Goal: Use online tool/utility: Utilize a website feature to perform a specific function

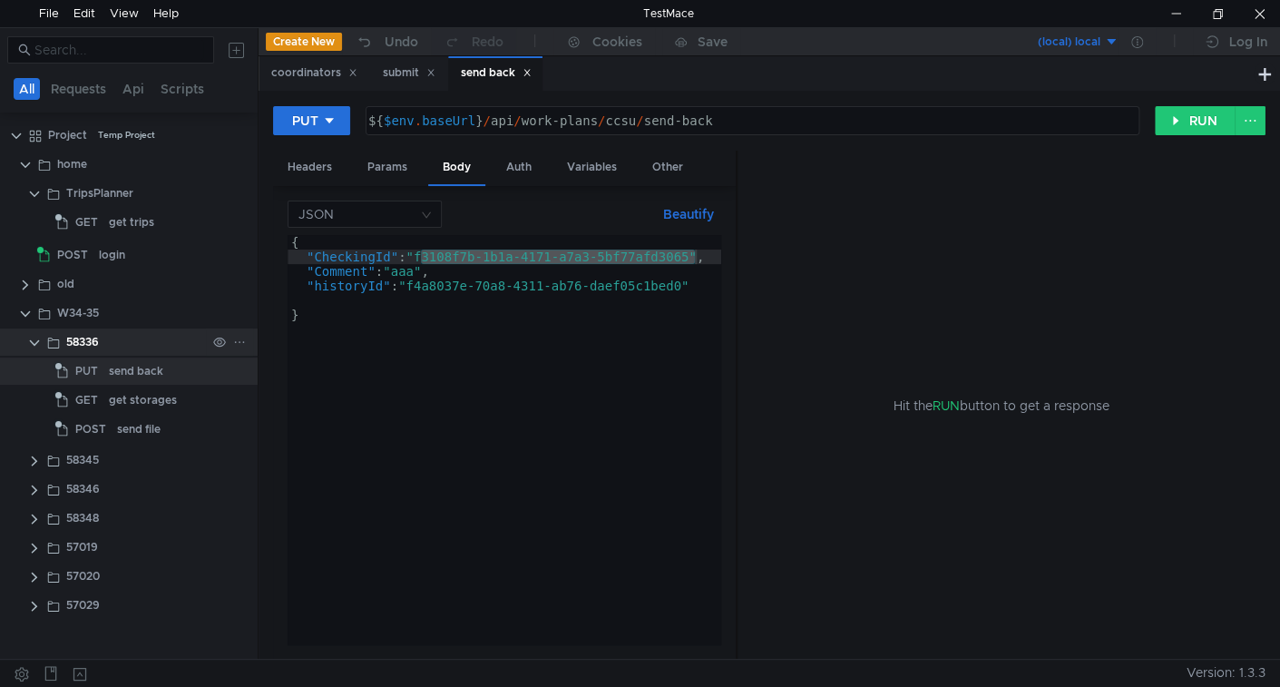
click at [34, 344] on clr-icon at bounding box center [34, 343] width 15 height 15
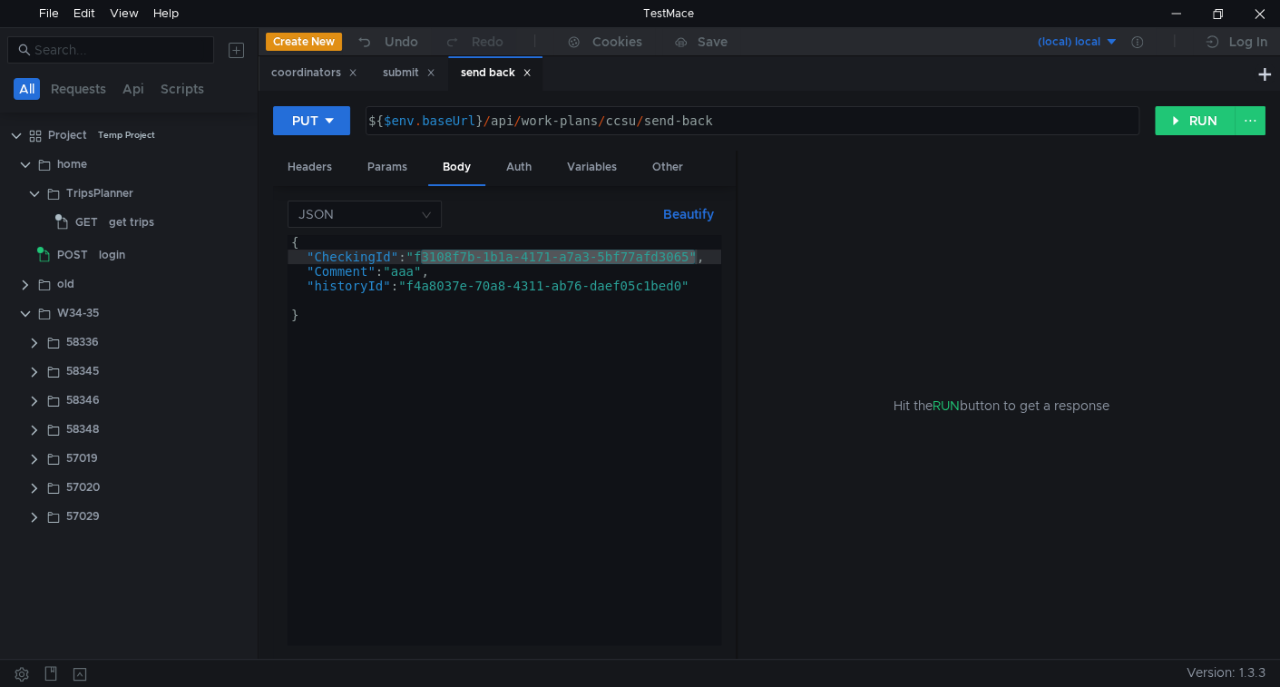
click at [531, 73] on icon at bounding box center [527, 73] width 6 height 6
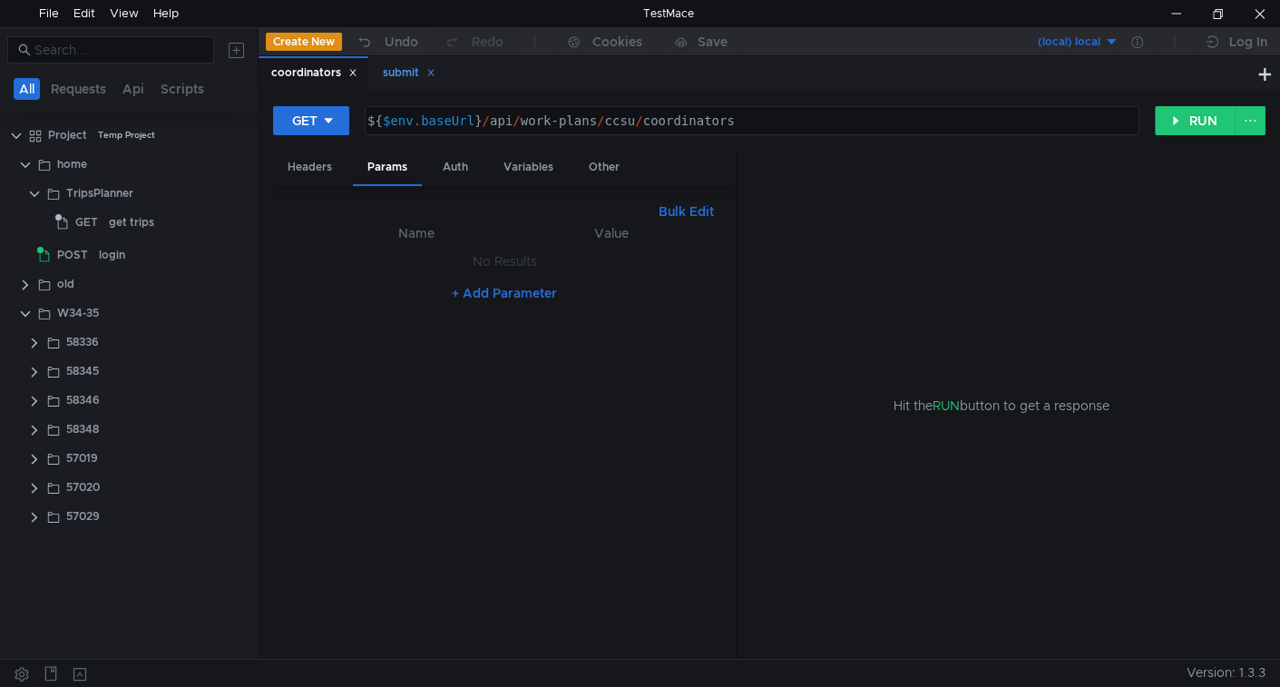
click at [430, 72] on icon at bounding box center [430, 72] width 9 height 9
click at [352, 74] on icon at bounding box center [353, 73] width 6 height 6
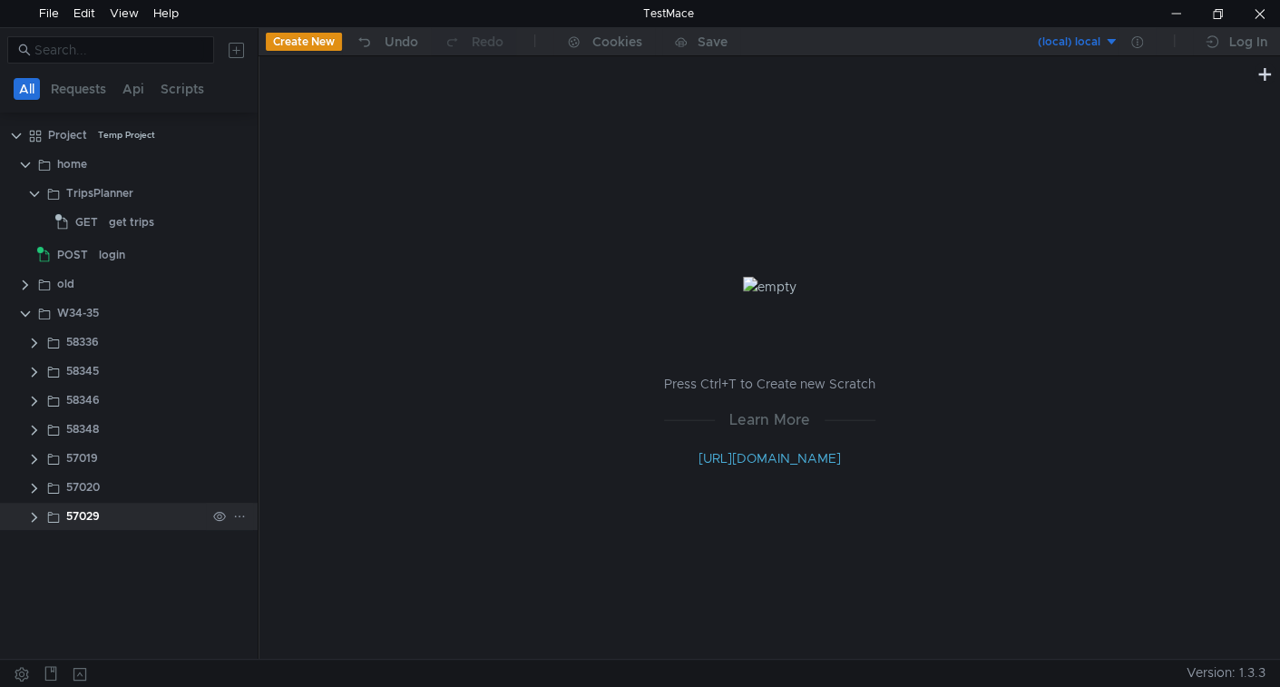
click at [32, 515] on clr-icon at bounding box center [34, 517] width 15 height 15
click at [120, 517] on div "57029" at bounding box center [136, 515] width 140 height 27
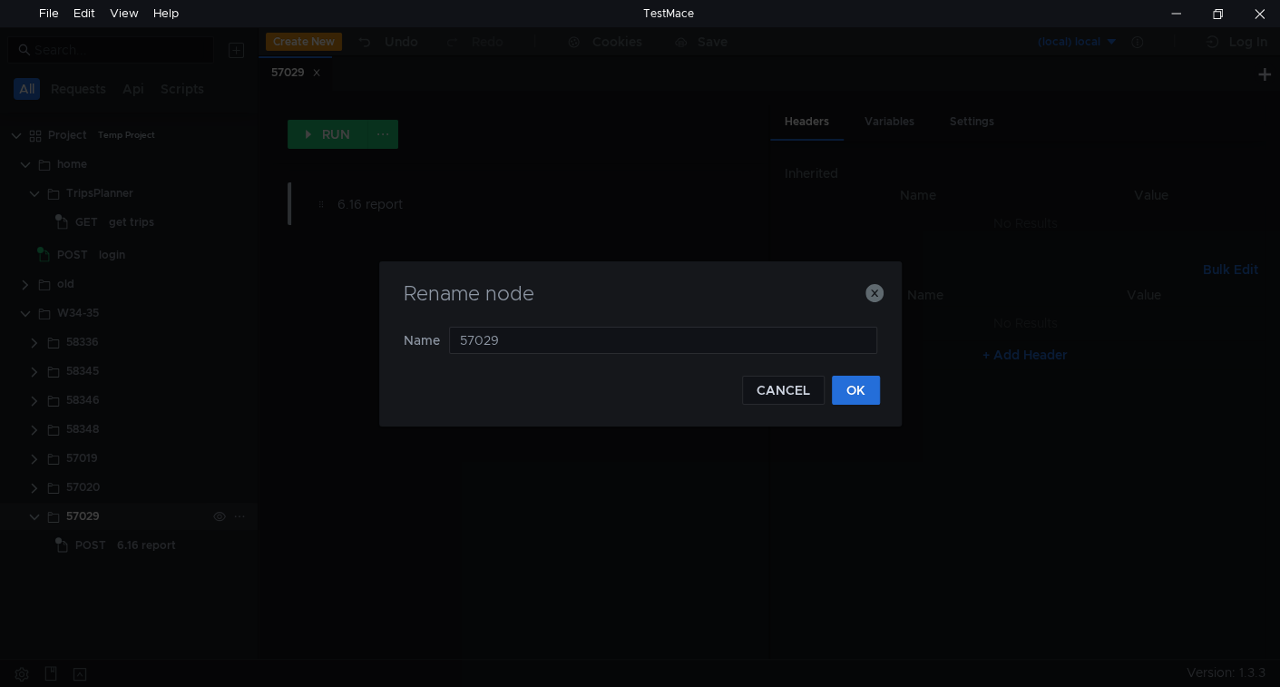
type input "57034"
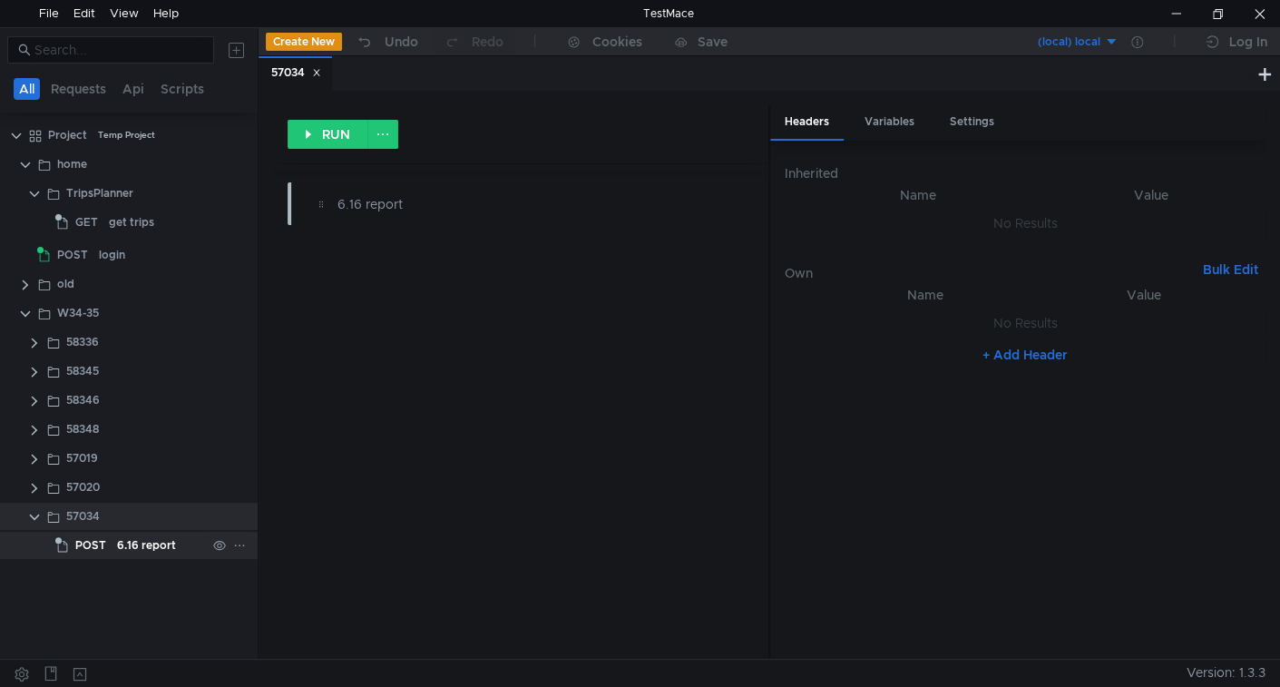
click at [141, 540] on div "6.16 report" at bounding box center [146, 545] width 59 height 27
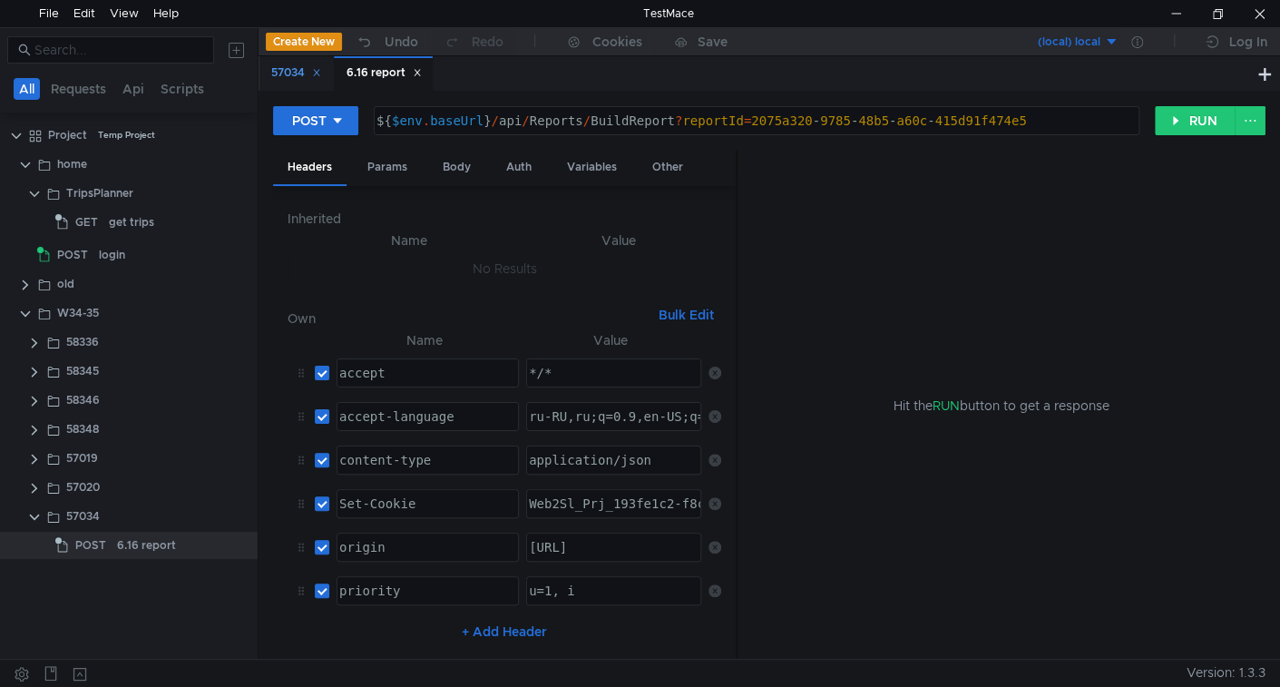
click at [320, 71] on icon at bounding box center [317, 73] width 6 height 6
click at [132, 541] on div "6.16 report" at bounding box center [146, 545] width 59 height 27
click at [396, 165] on div "Params" at bounding box center [387, 168] width 69 height 34
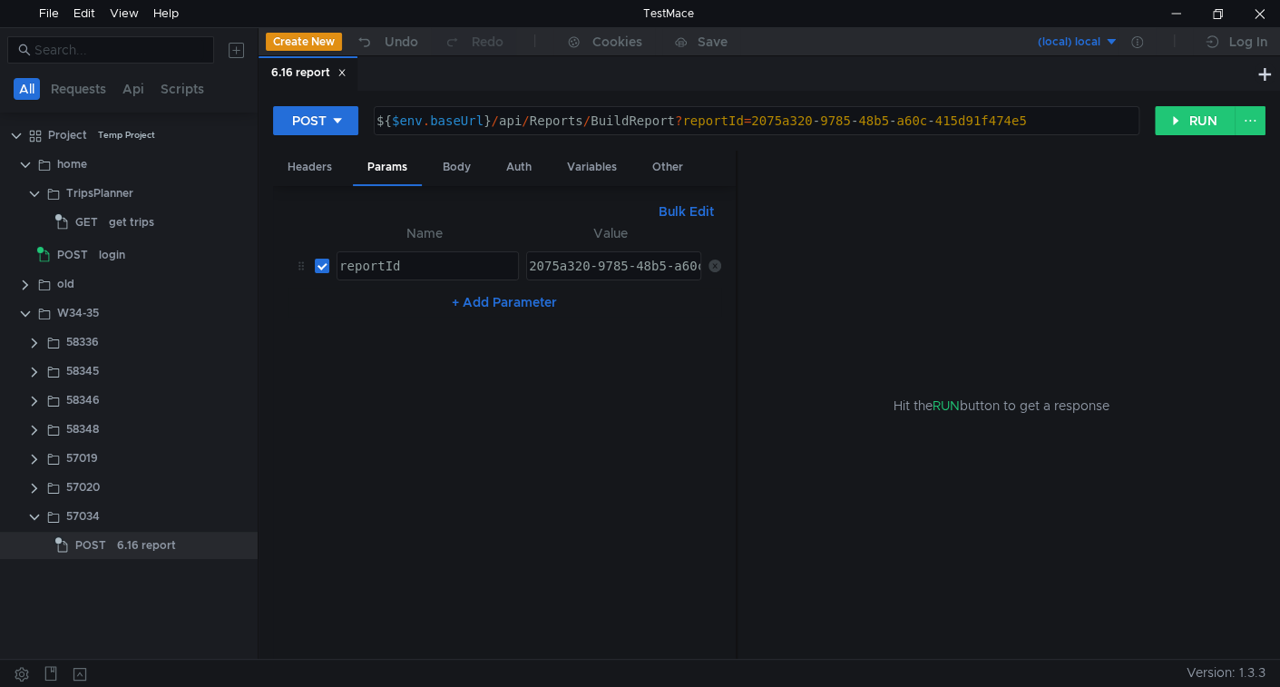
click at [678, 207] on button "Bulk Edit" at bounding box center [686, 211] width 70 height 22
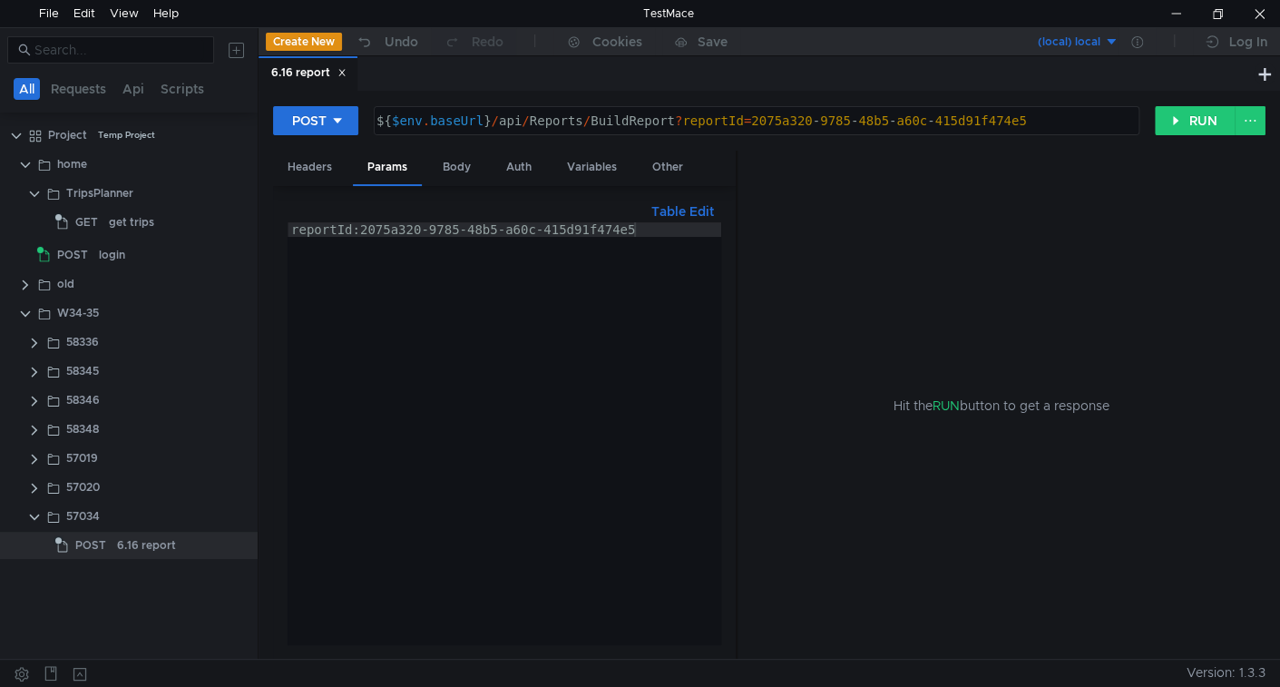
type textarea "reportId:2075a320-9785-48b5-a60c-415d91f474e5"
click at [663, 233] on div "reportId:2075a320-9785-48b5-a60c-415d91f474e5" at bounding box center [505, 447] width 434 height 451
click at [465, 169] on div "Body" at bounding box center [456, 168] width 57 height 34
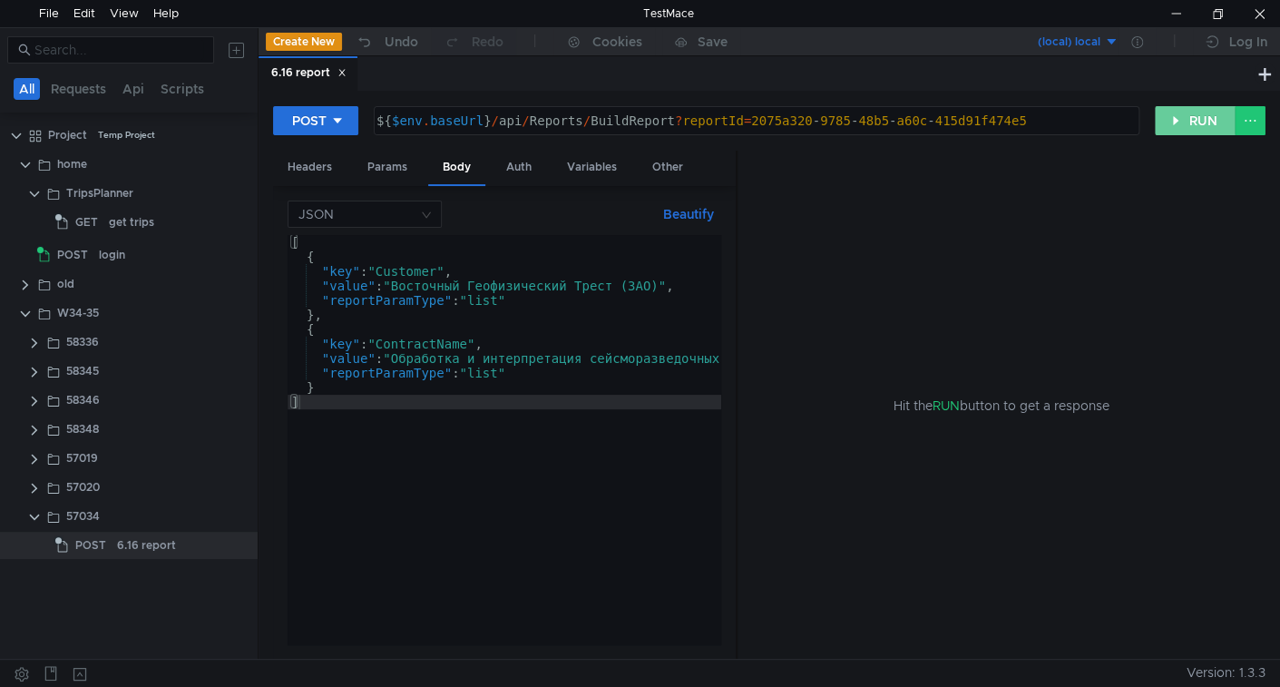
click at [1189, 120] on button "RUN" at bounding box center [1195, 120] width 81 height 29
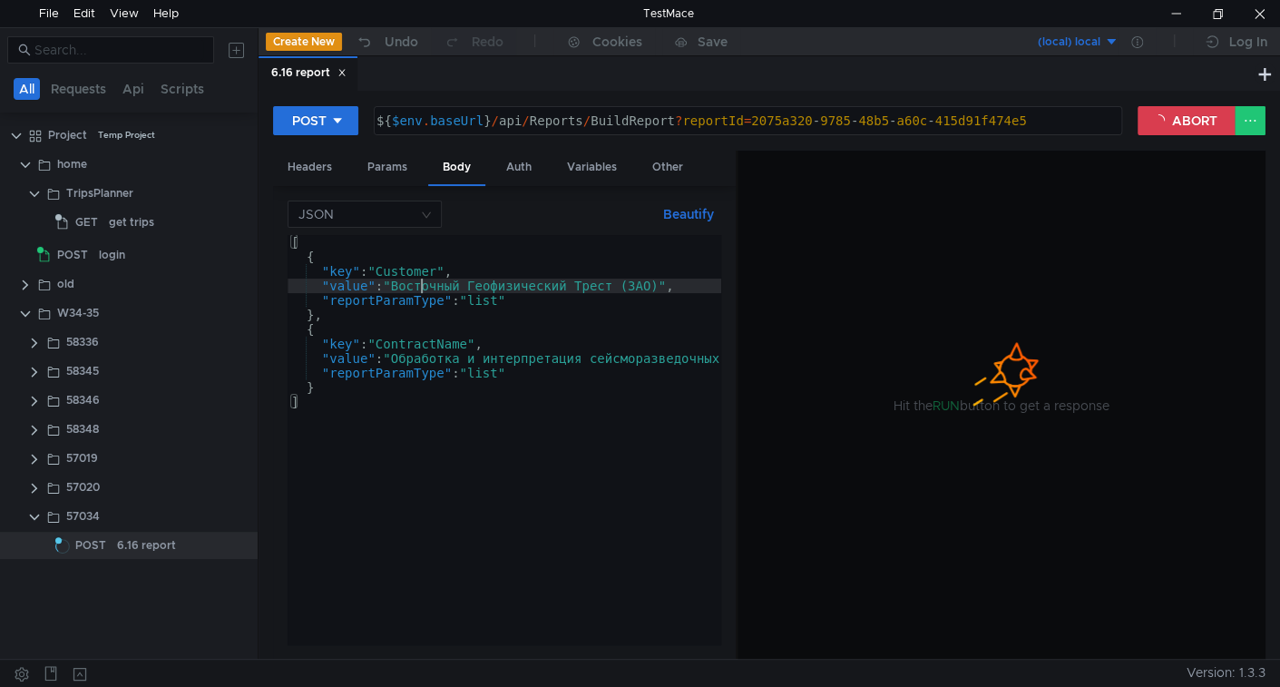
click at [417, 285] on div "[ { "key" : "Customer" , "value" : "Восточный Геофизический Трест (ЗАО)" , "rep…" at bounding box center [756, 454] width 937 height 438
paste textarea "азпром добыча Иркутск (ОО"
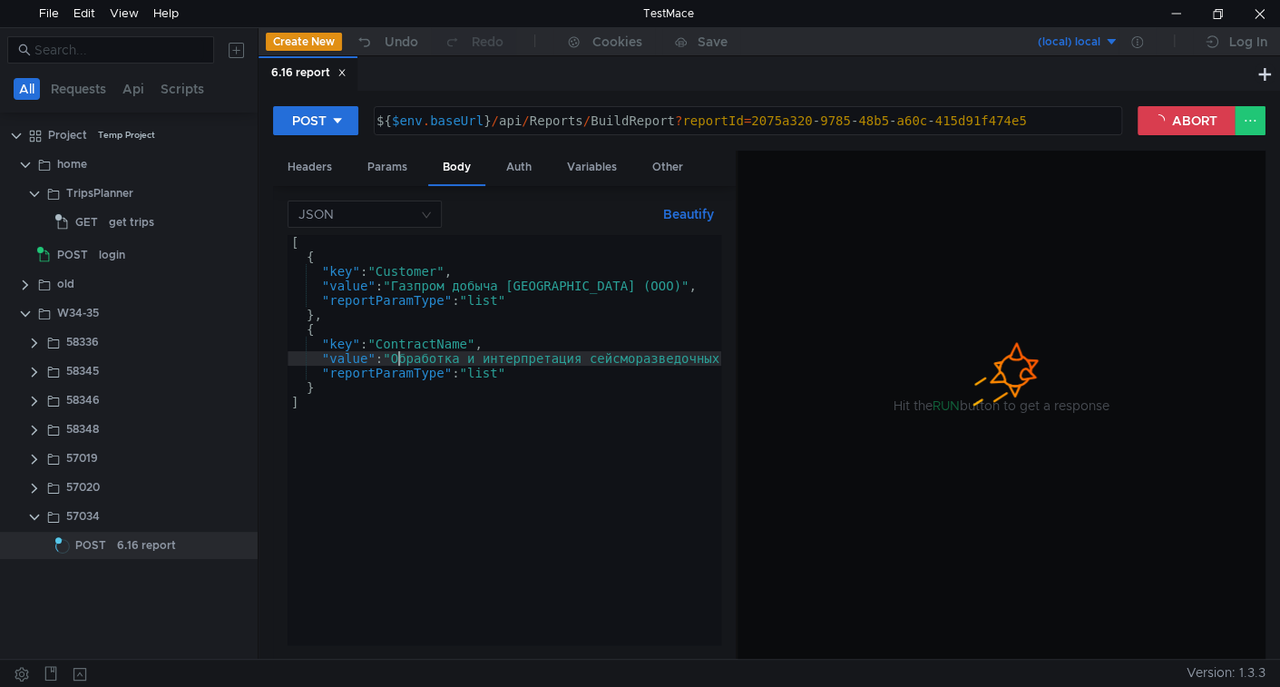
scroll to position [0, 502]
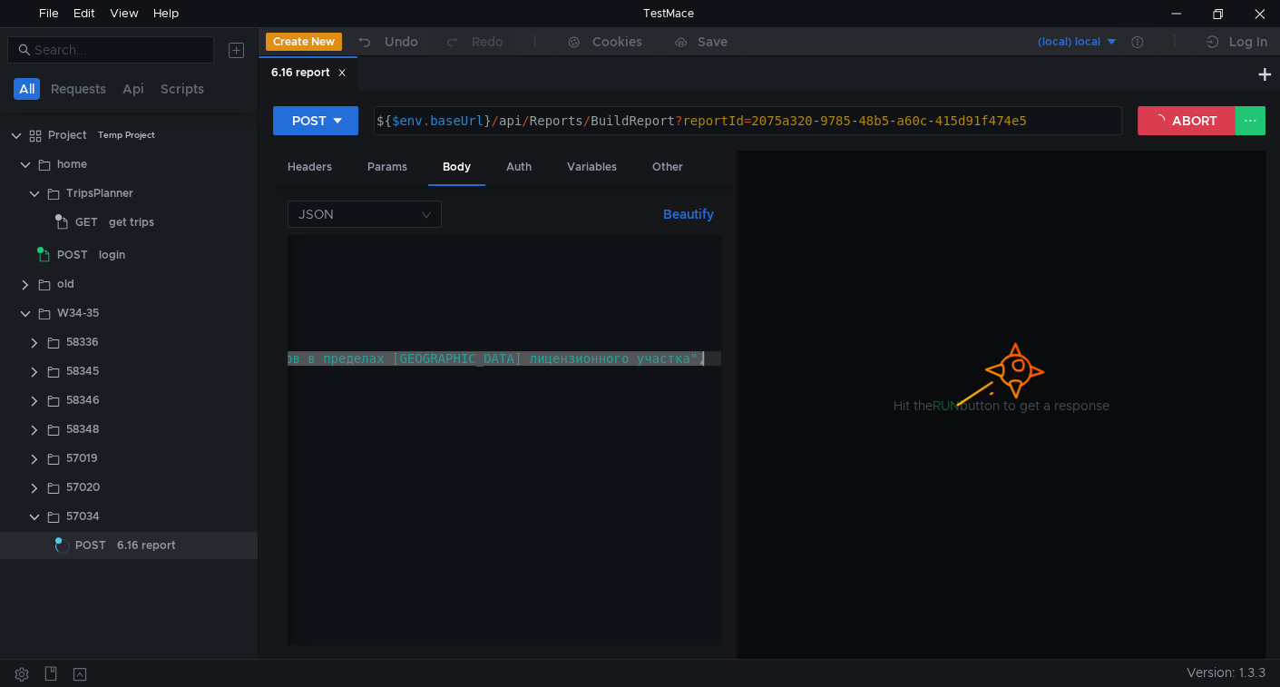
paste textarea "роведение сейсморазведочных работ МОГТ 2D (методом общей глубинной точки) в объ…"
type textarea ""value": "Проведение сейсморазведочных работ МОГТ 2D (методом общей глубинной т…"
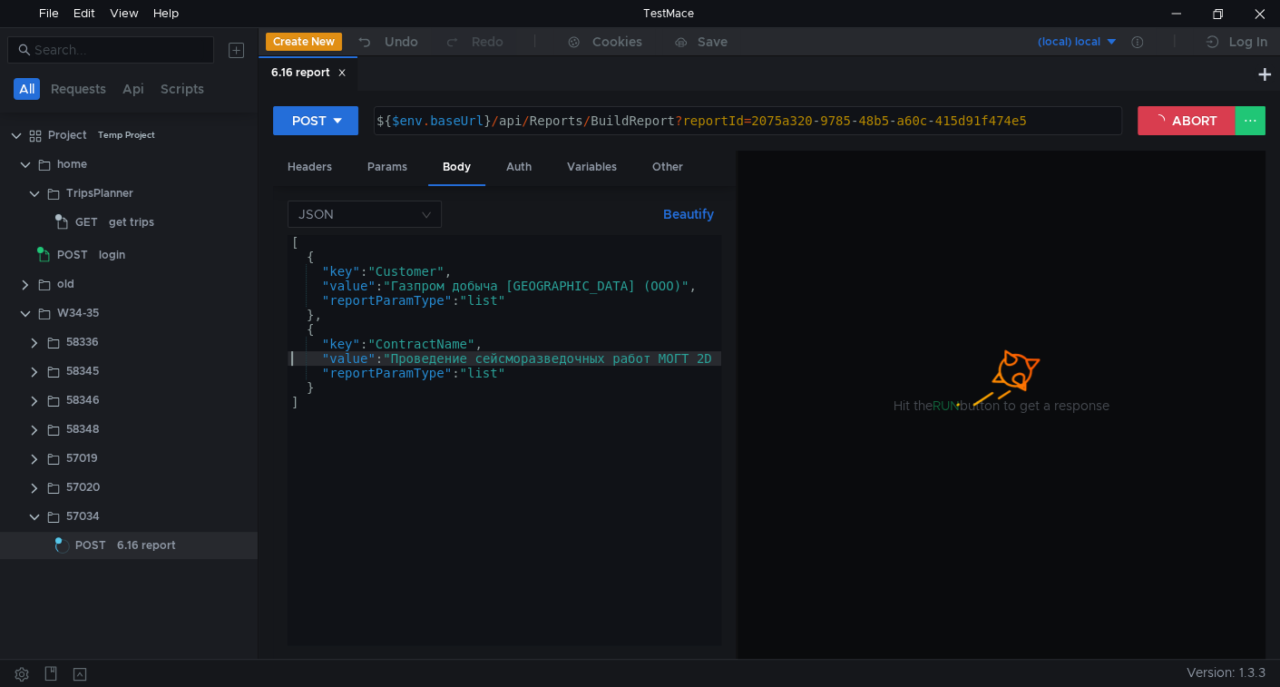
scroll to position [0, 0]
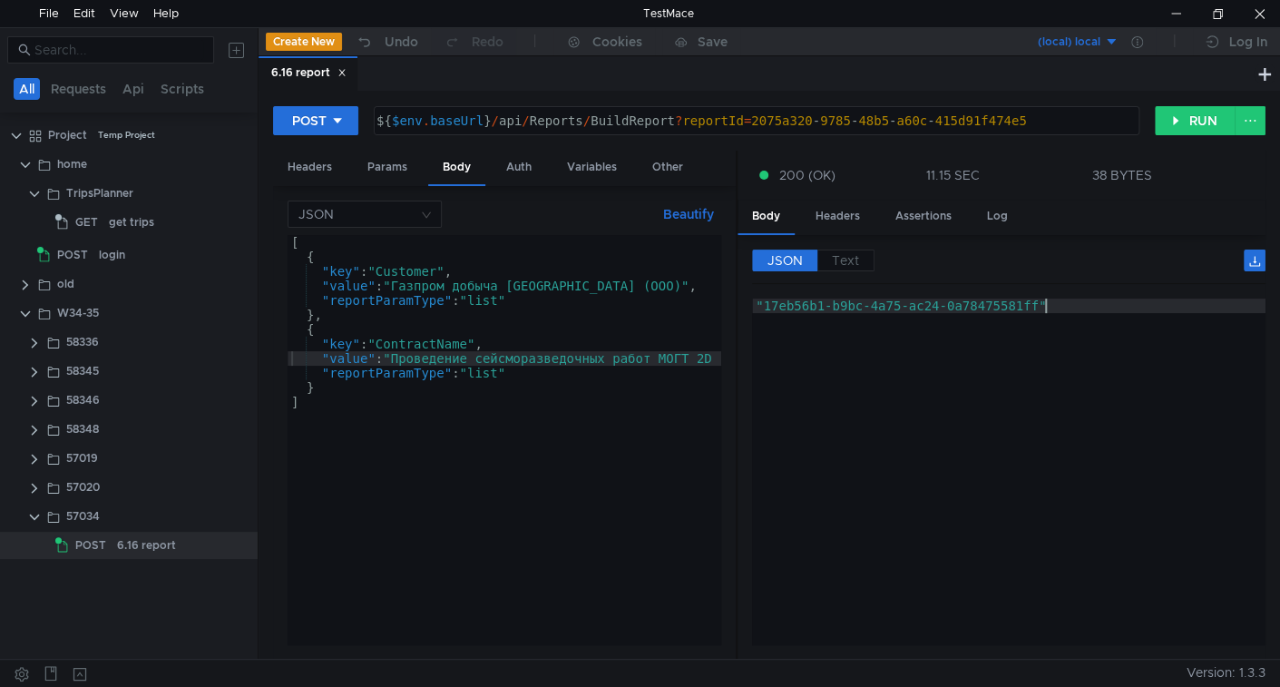
click at [945, 381] on div ""17eb56b1-b9bc-4a75-ac24-0a78475581ff"" at bounding box center [1008, 486] width 513 height 376
type textarea ""b486c65f-a751-49cf-8962-bd3b0225d44a""
click at [1040, 469] on div ""b486c65f-a751-49cf-8962-bd3b0225d44a"" at bounding box center [1008, 486] width 513 height 376
click at [114, 63] on div at bounding box center [129, 50] width 258 height 44
click at [120, 60] on nz-input-group at bounding box center [110, 49] width 207 height 27
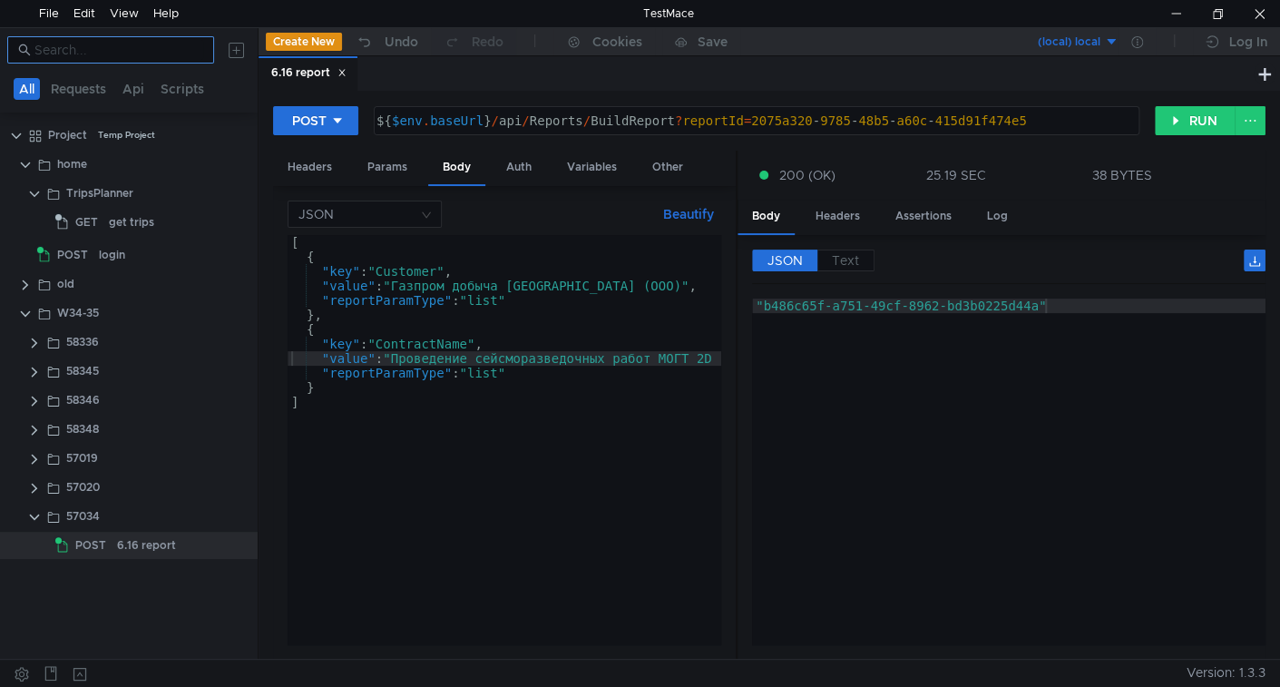
click at [132, 50] on input at bounding box center [118, 50] width 169 height 20
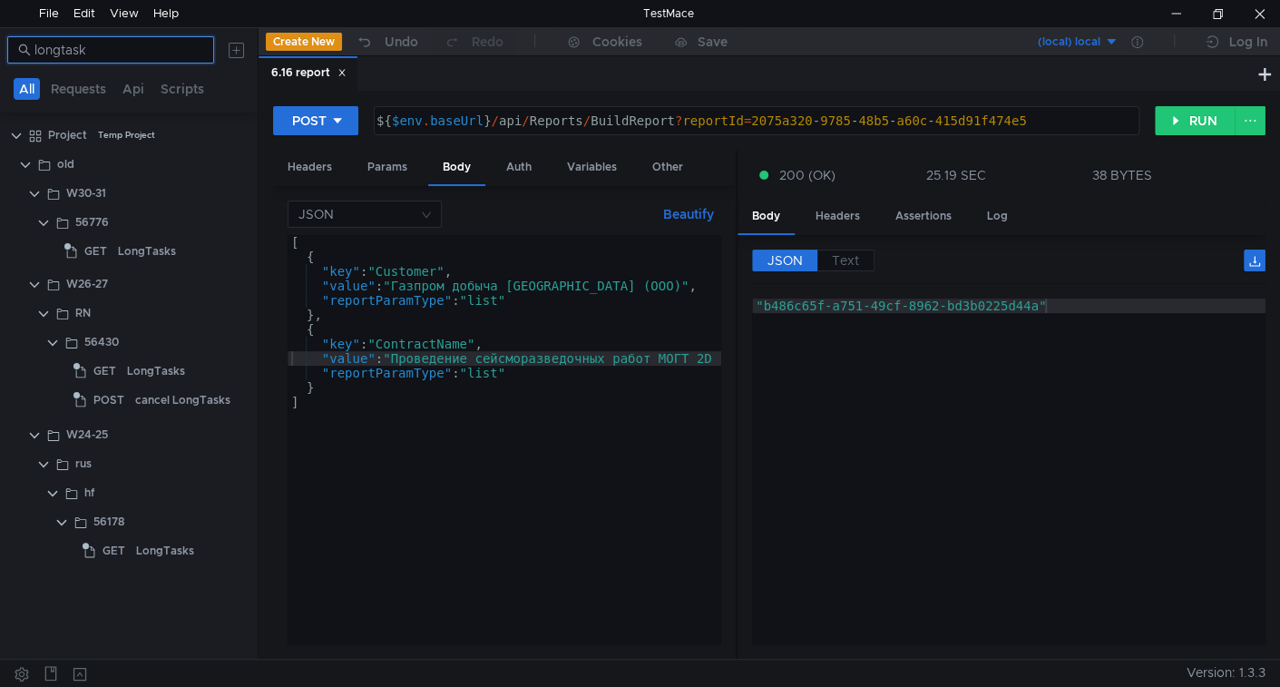
click at [132, 50] on input "longtask" at bounding box center [118, 50] width 169 height 20
type input "longtask"
click at [160, 548] on div "LongTasks" at bounding box center [165, 550] width 58 height 27
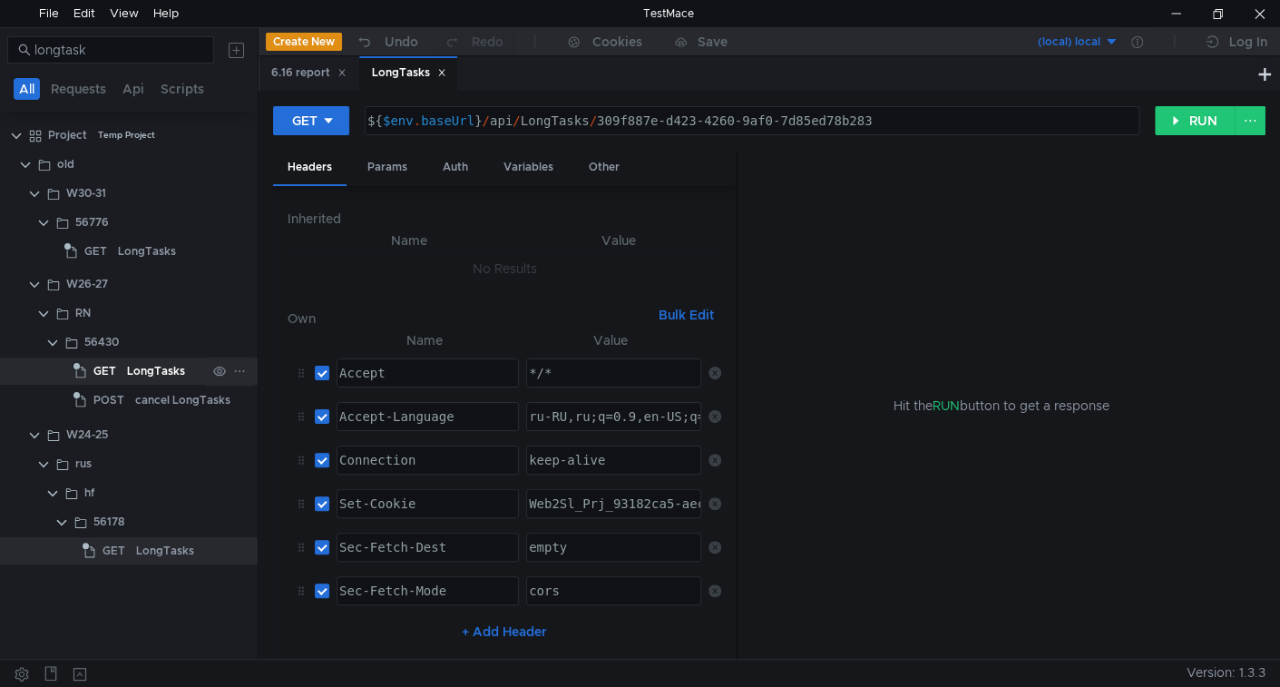
click at [108, 364] on span "GET" at bounding box center [104, 370] width 23 height 27
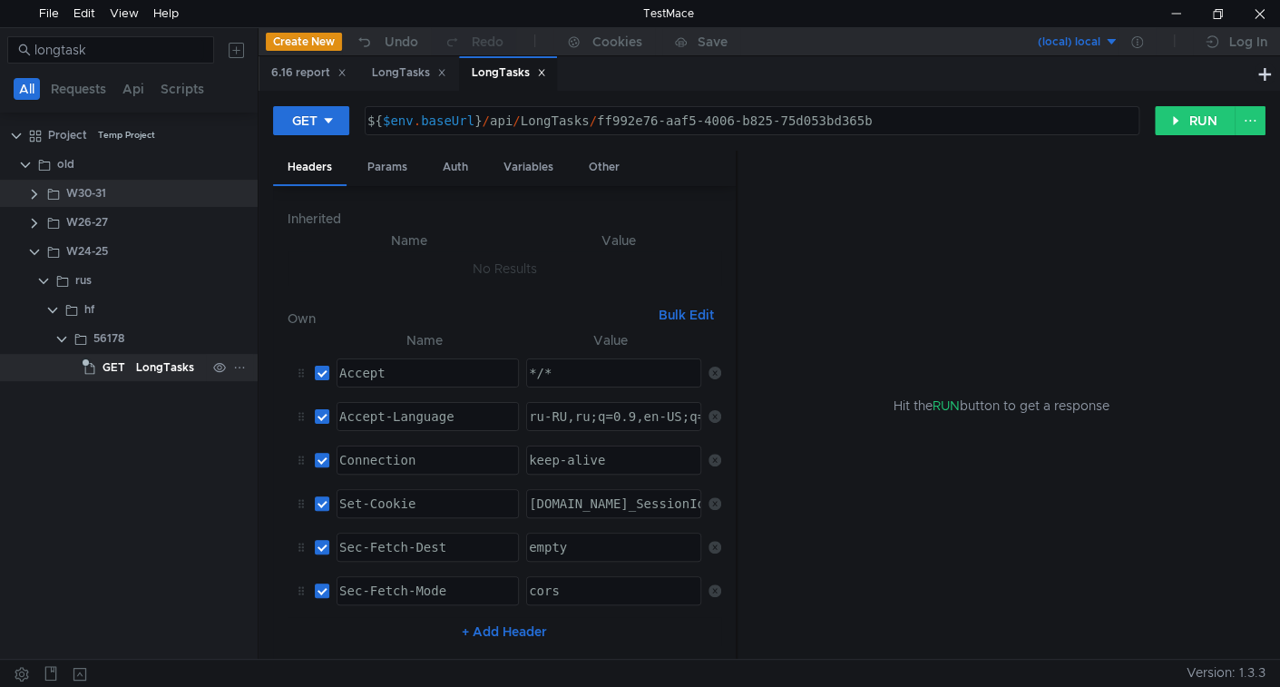
click at [136, 364] on div "LongTasks" at bounding box center [165, 367] width 58 height 27
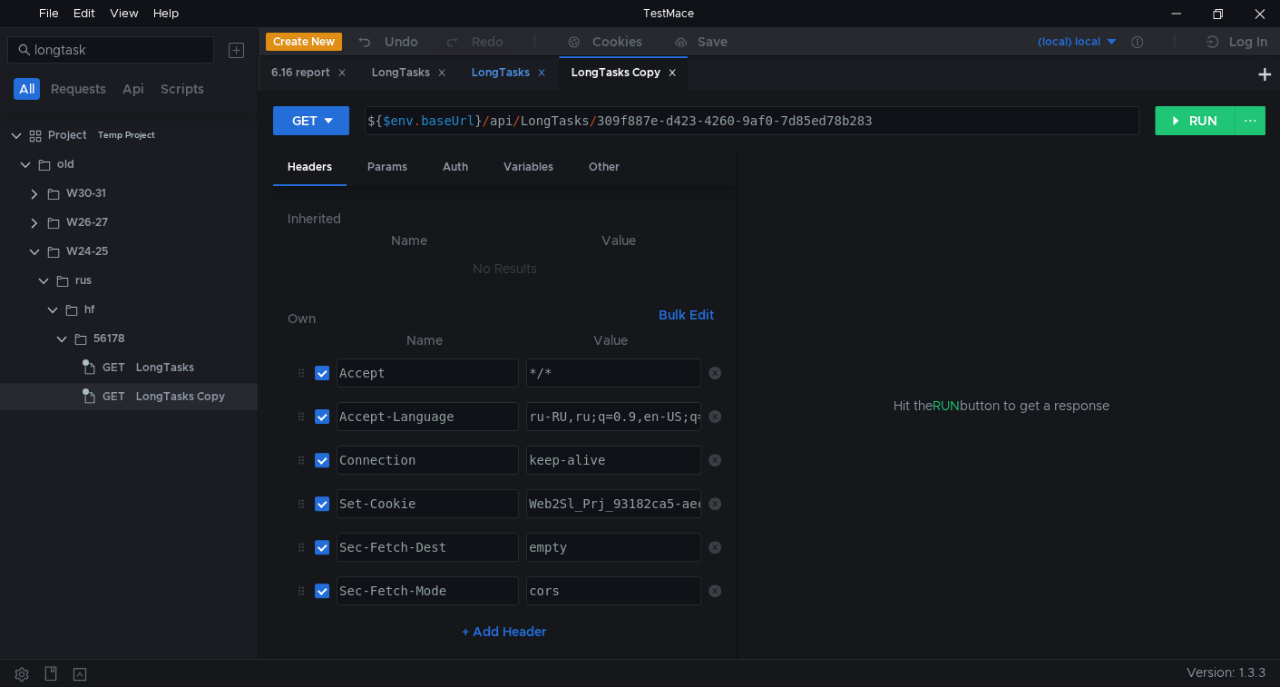
click at [546, 72] on icon at bounding box center [541, 72] width 9 height 9
click at [167, 394] on div "LongTasks Copy" at bounding box center [180, 396] width 89 height 27
click at [445, 71] on icon at bounding box center [441, 72] width 9 height 9
click at [123, 48] on input "longtask" at bounding box center [118, 50] width 169 height 20
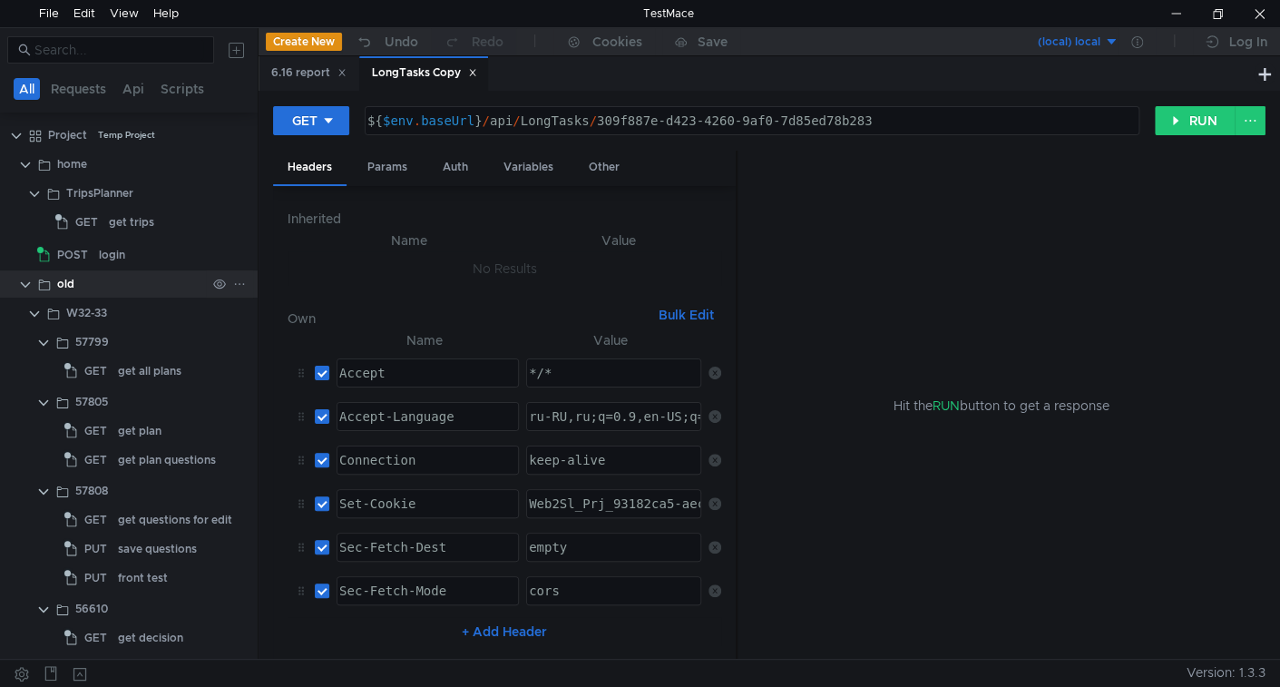
click at [21, 285] on clr-icon at bounding box center [25, 285] width 15 height 15
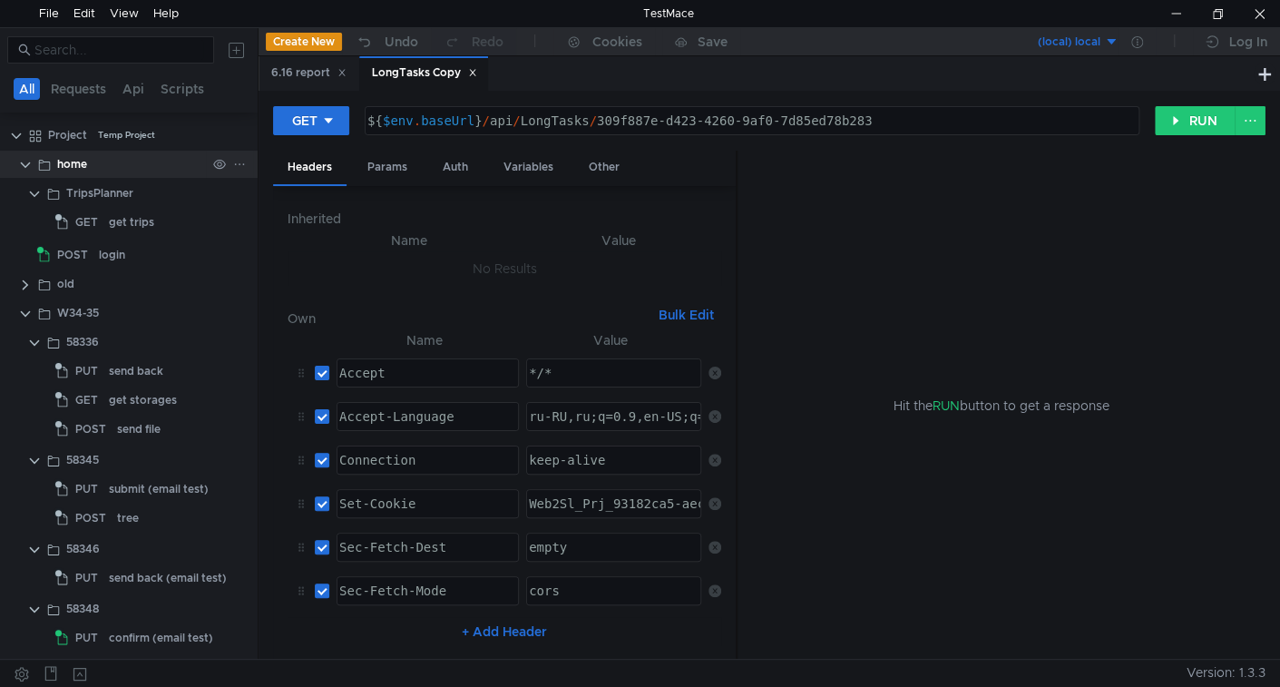
click at [27, 167] on clr-icon at bounding box center [25, 165] width 15 height 15
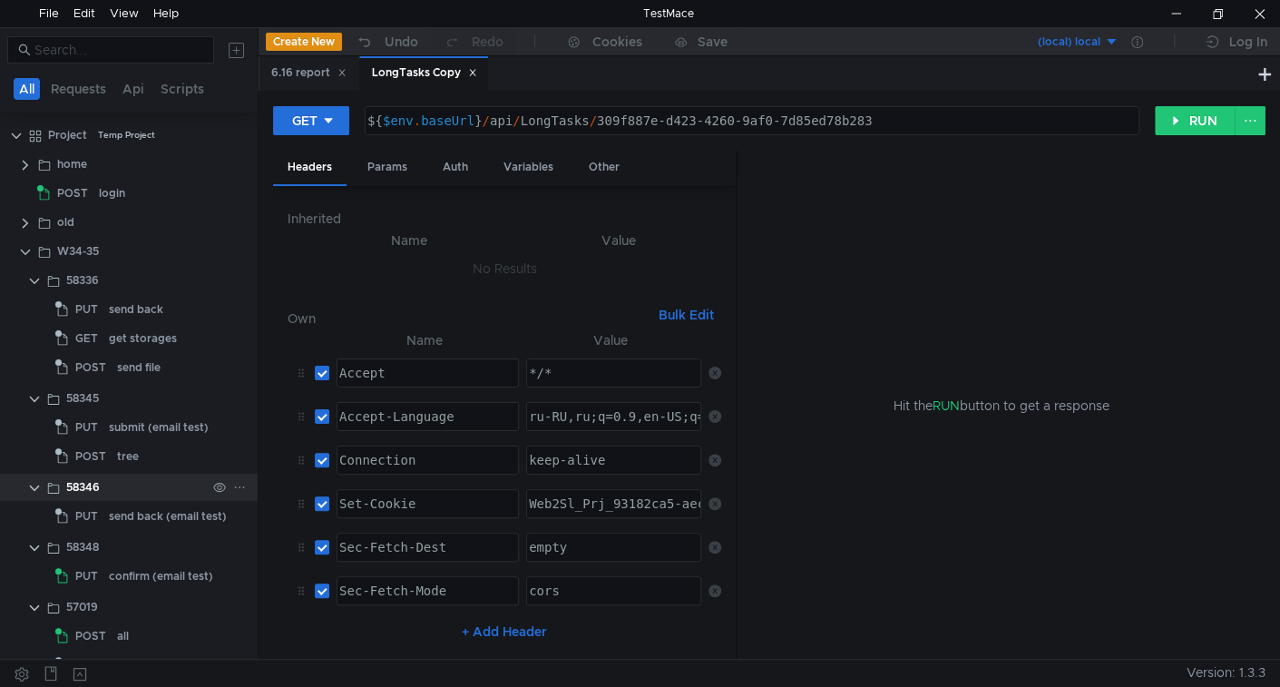
scroll to position [261, 0]
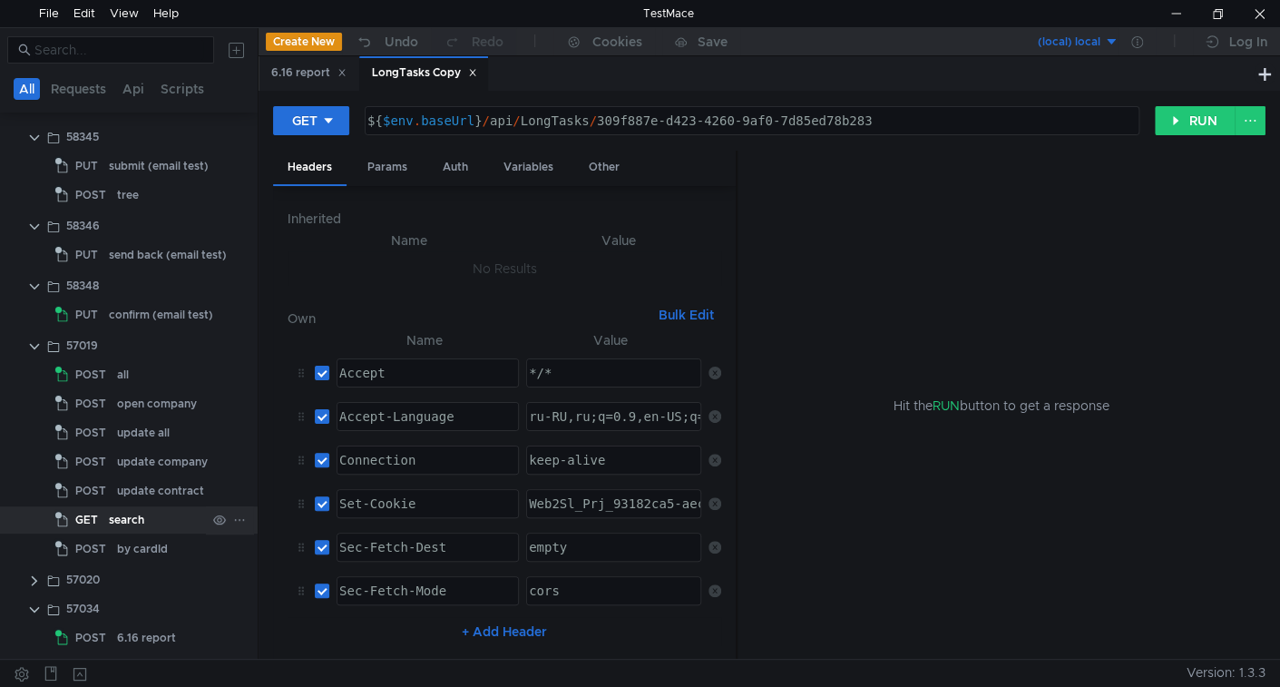
click at [128, 529] on div "search" at bounding box center [126, 519] width 35 height 27
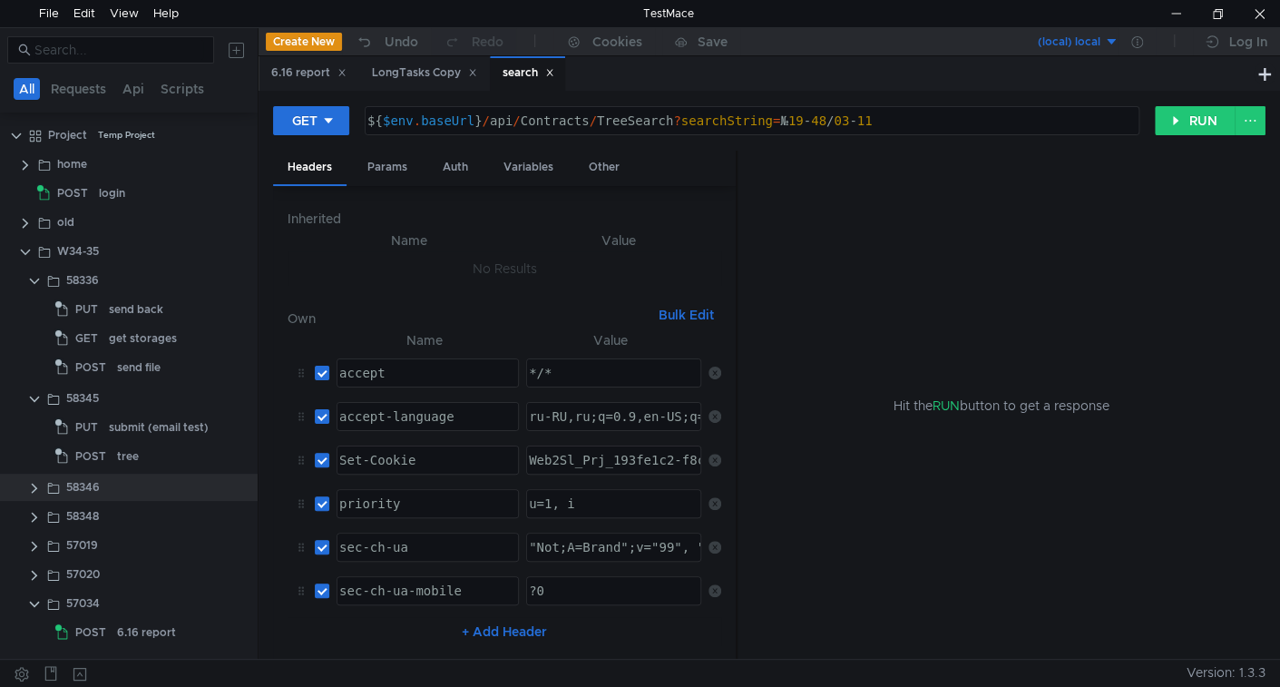
scroll to position [0, 0]
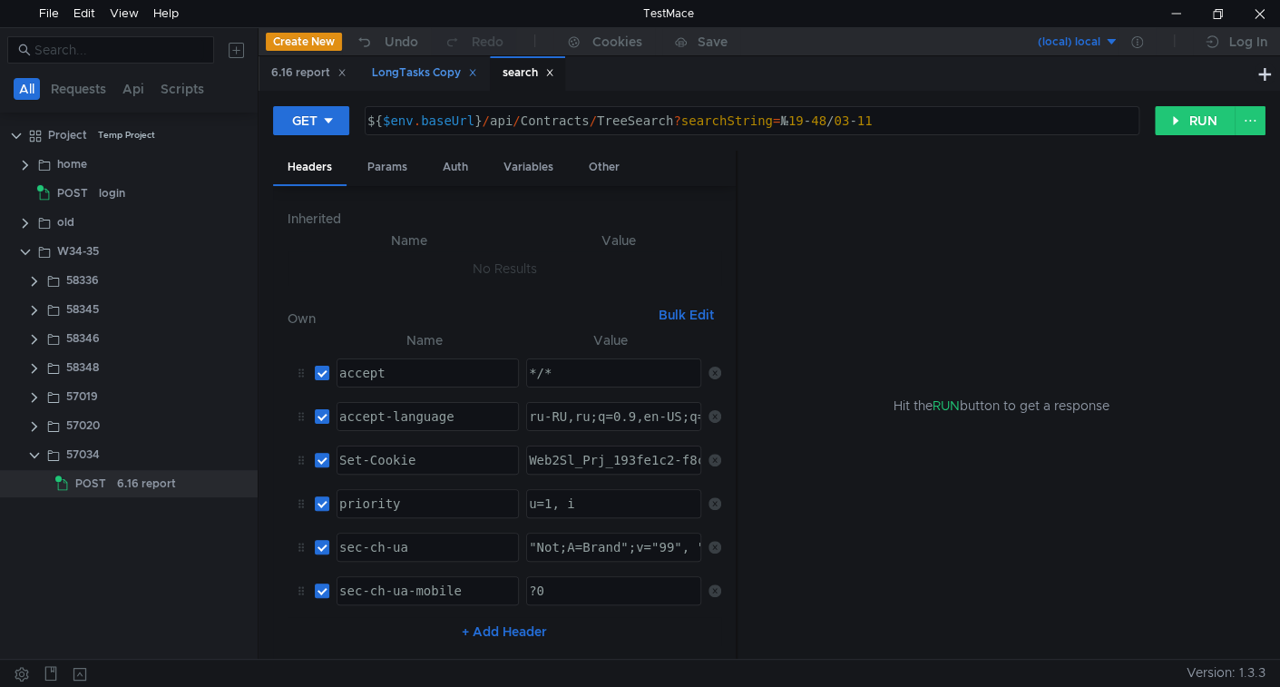
click at [413, 72] on div "LongTasks Copy" at bounding box center [424, 72] width 105 height 19
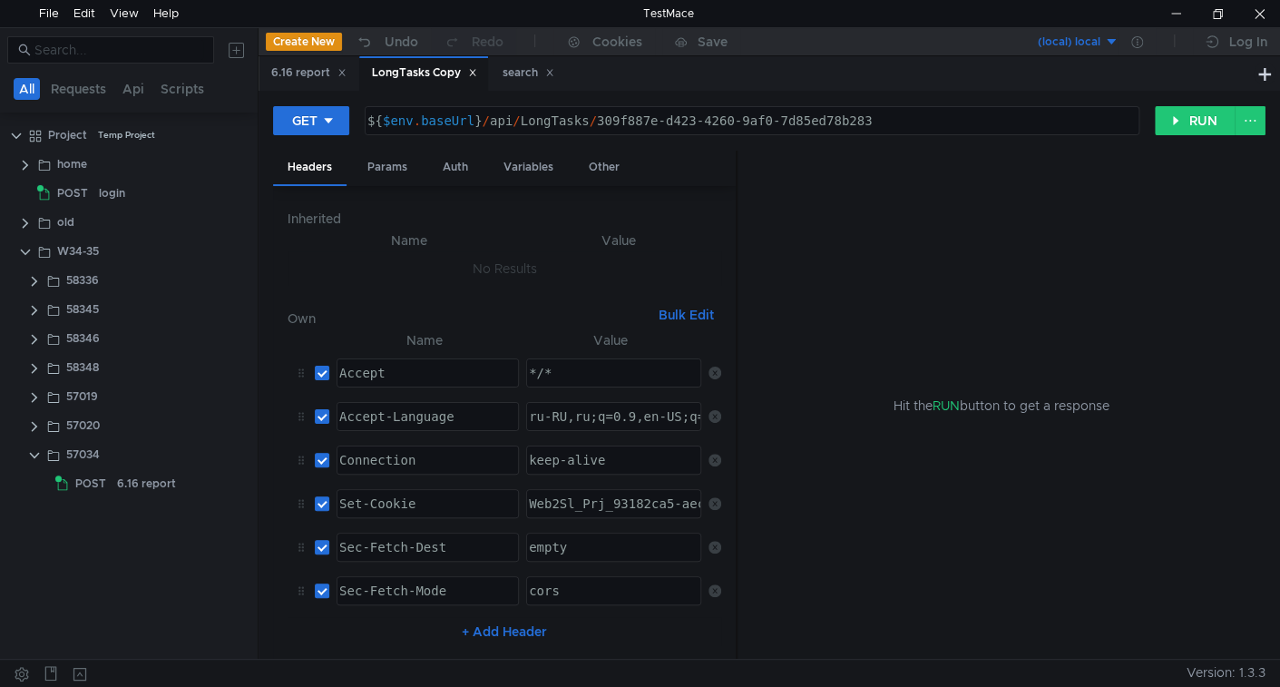
click at [413, 72] on div "LongTasks Copy" at bounding box center [424, 72] width 105 height 19
click at [428, 76] on div "LongTasks Copy" at bounding box center [424, 72] width 105 height 19
click at [397, 74] on div "LongTasks Copy" at bounding box center [424, 72] width 105 height 19
click at [24, 224] on clr-icon at bounding box center [25, 223] width 15 height 15
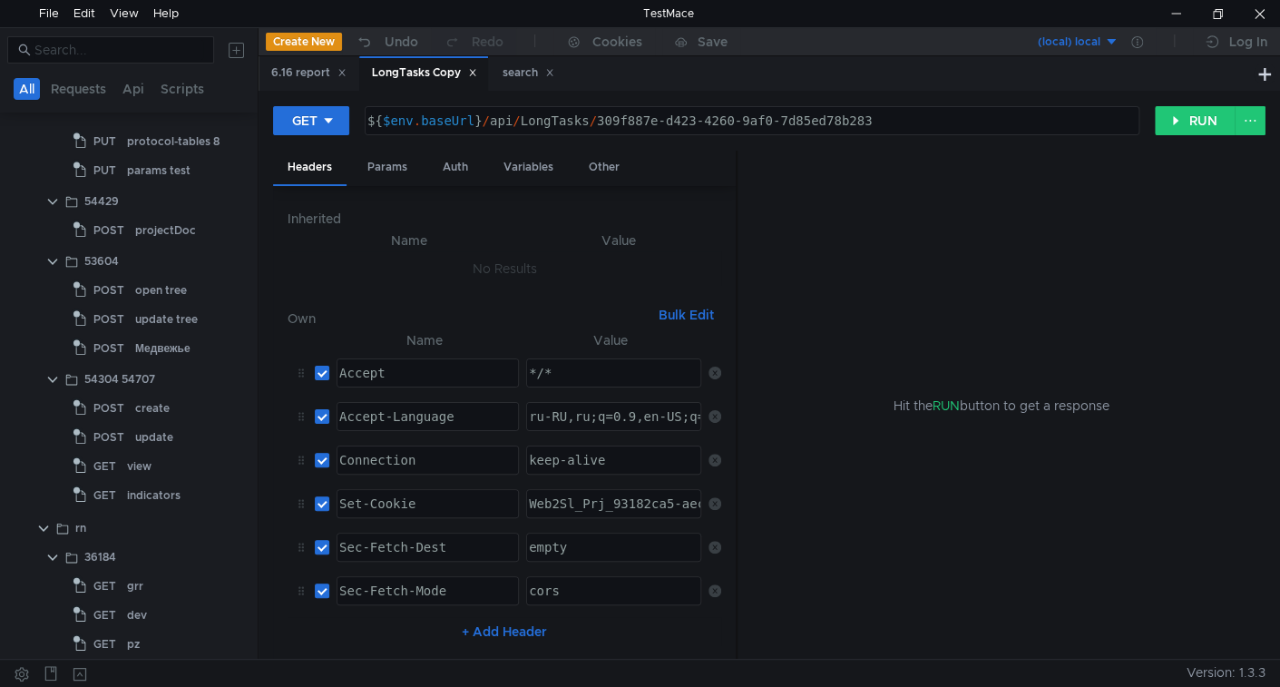
scroll to position [5559, 0]
click at [433, 63] on div "LongTasks Copy" at bounding box center [424, 72] width 105 height 19
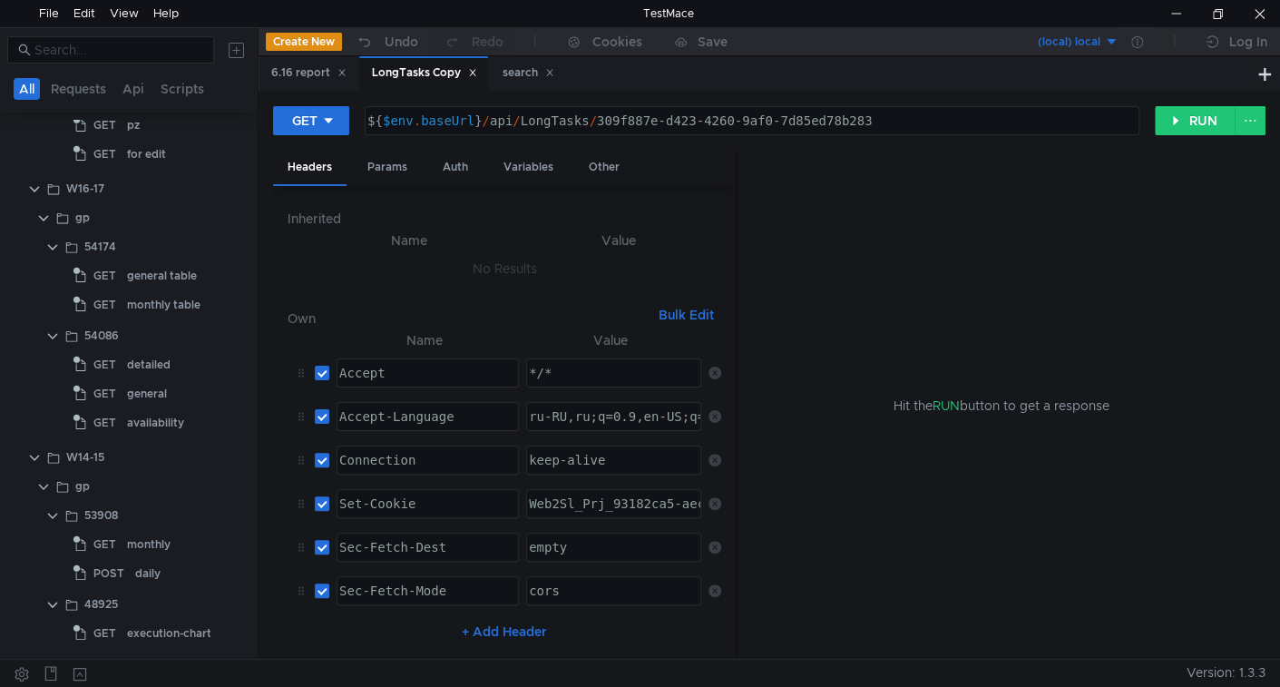
scroll to position [6077, 0]
click at [114, 56] on input at bounding box center [118, 50] width 169 height 20
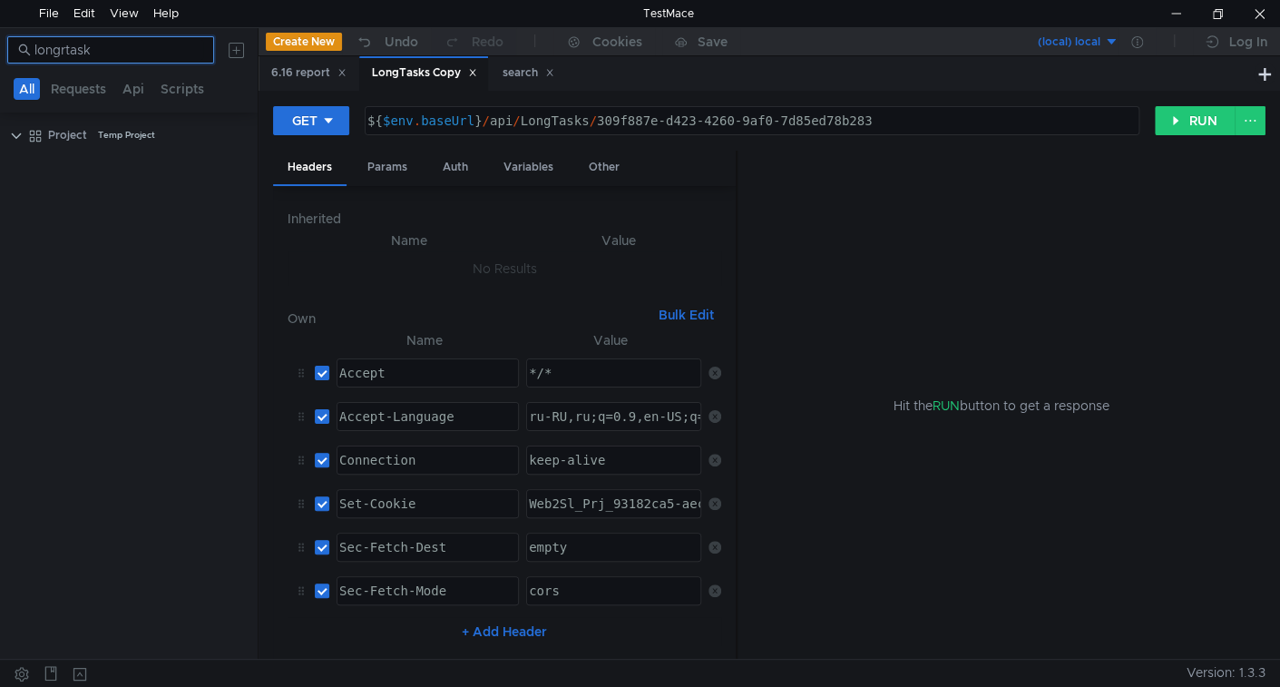
scroll to position [0, 0]
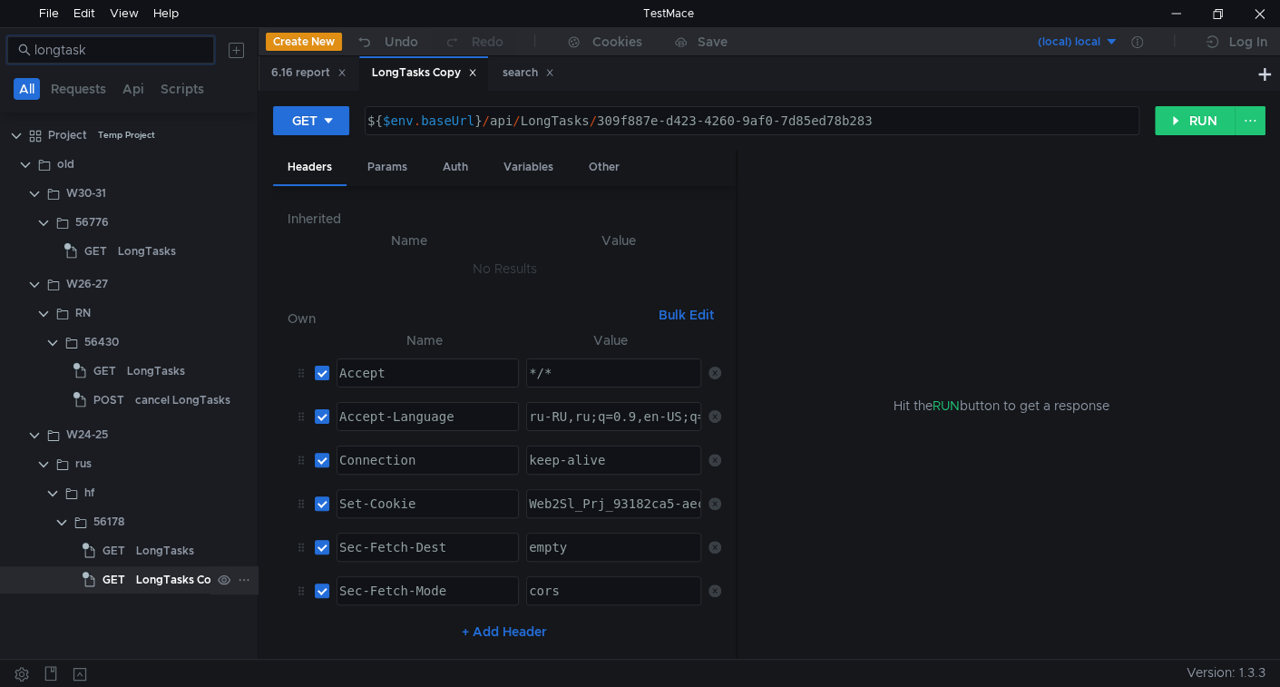
type input "longtask"
click at [157, 578] on div "LongTasks Copy" at bounding box center [180, 579] width 89 height 27
click at [132, 44] on input "longtask" at bounding box center [118, 50] width 169 height 20
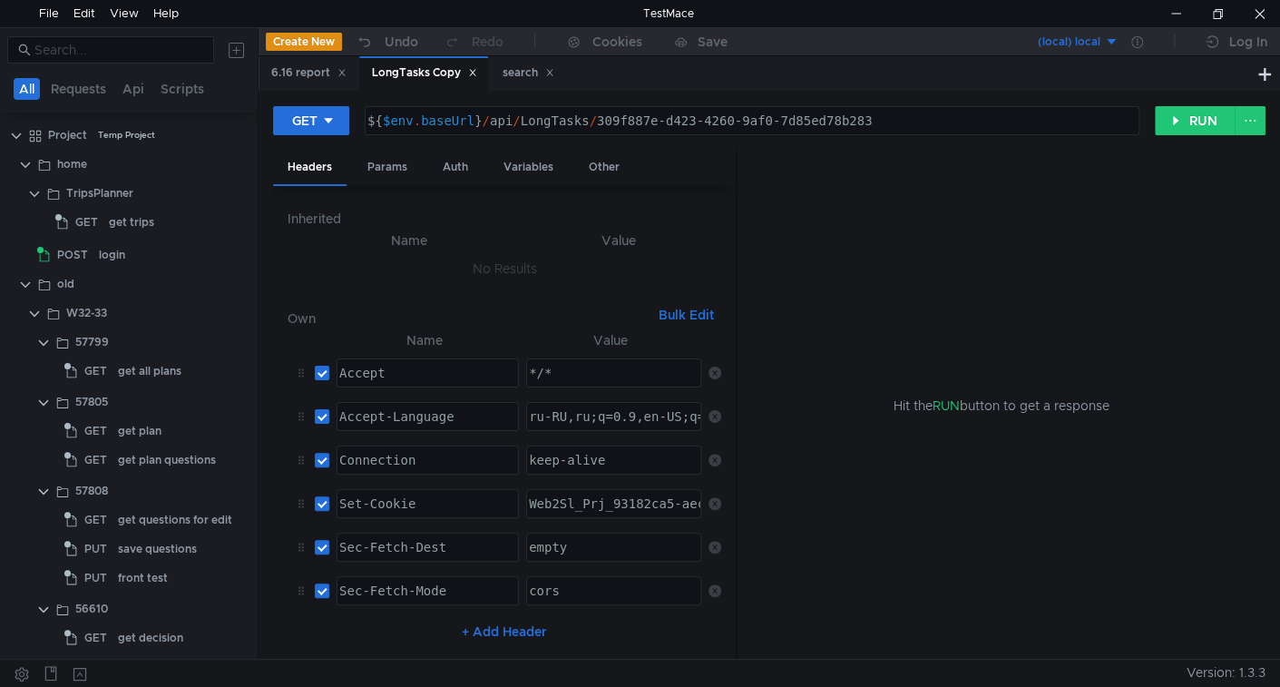
click at [451, 66] on div "LongTasks Copy" at bounding box center [424, 72] width 105 height 19
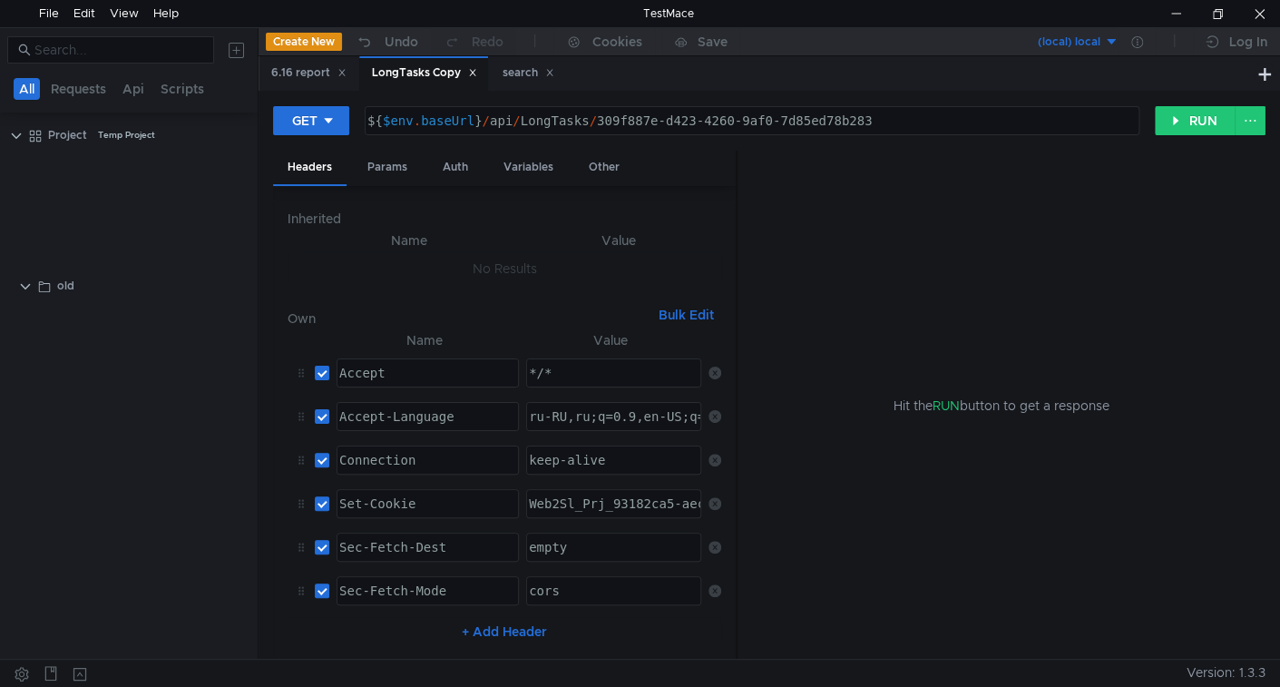
scroll to position [5744, 0]
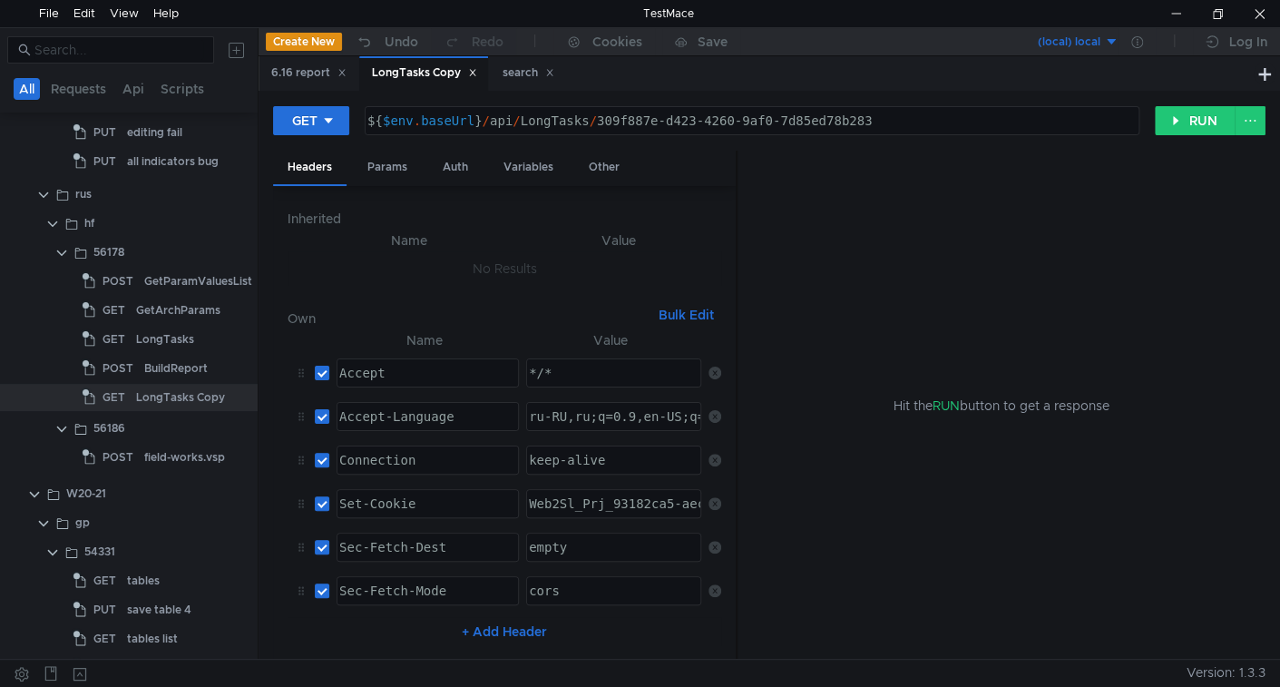
click at [107, 375] on span "POST" at bounding box center [117, 368] width 31 height 27
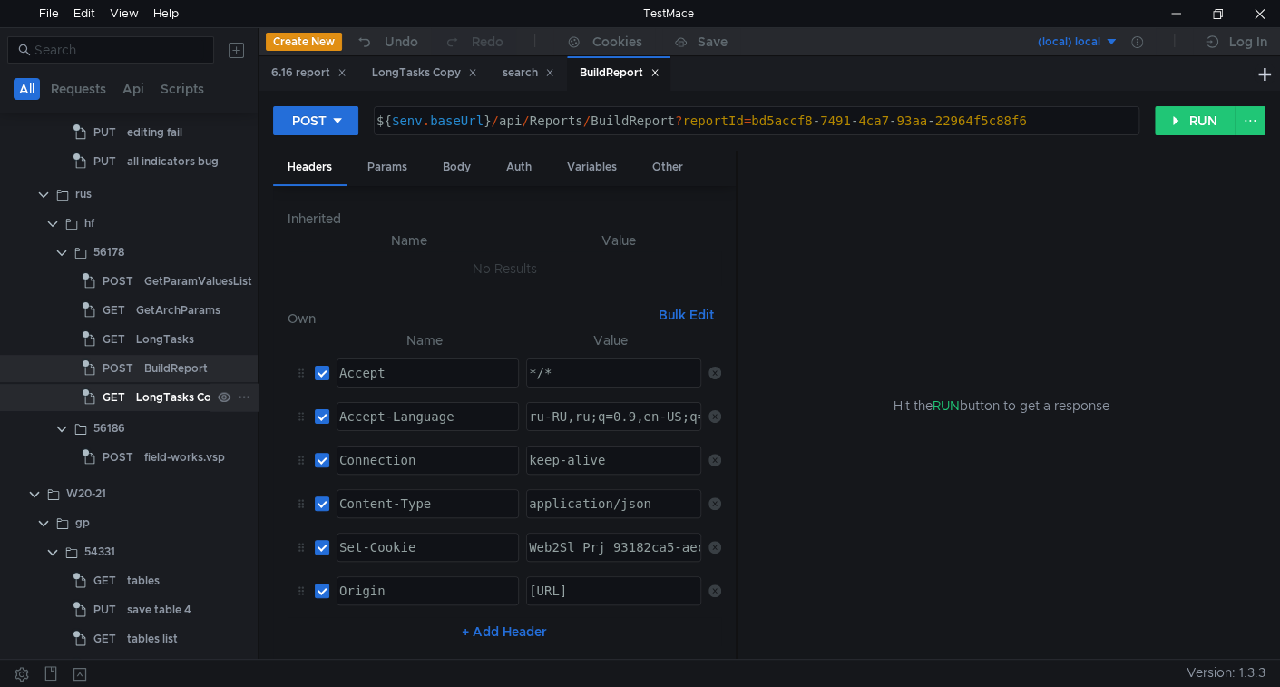
click at [164, 393] on div "LongTasks Copy" at bounding box center [180, 397] width 89 height 27
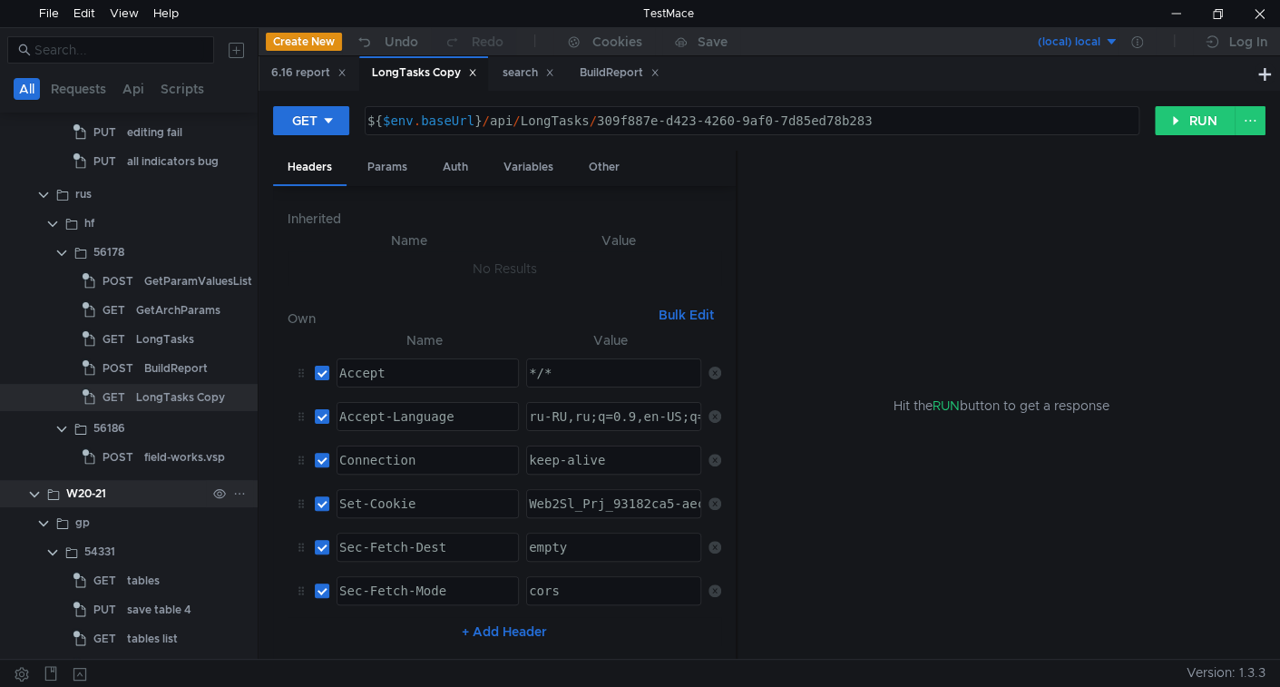
click at [34, 493] on clr-icon at bounding box center [34, 494] width 15 height 15
click at [32, 523] on clr-icon at bounding box center [34, 523] width 15 height 15
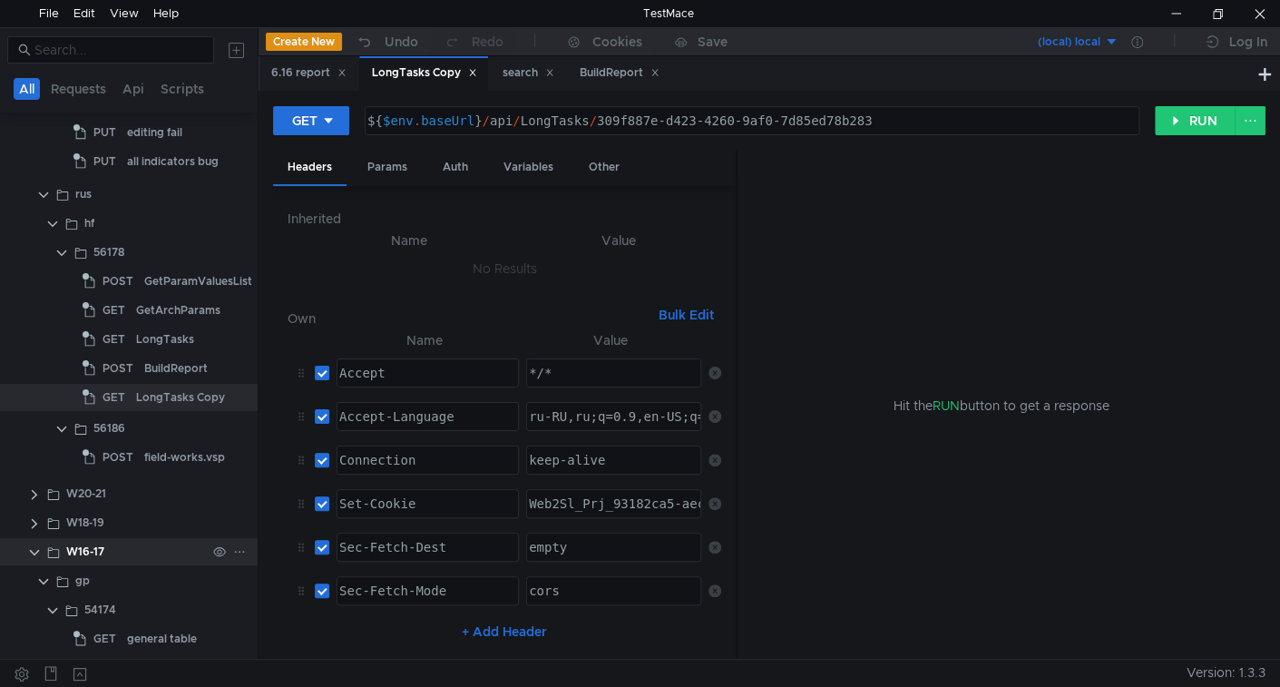
click at [32, 545] on clr-icon at bounding box center [34, 552] width 15 height 15
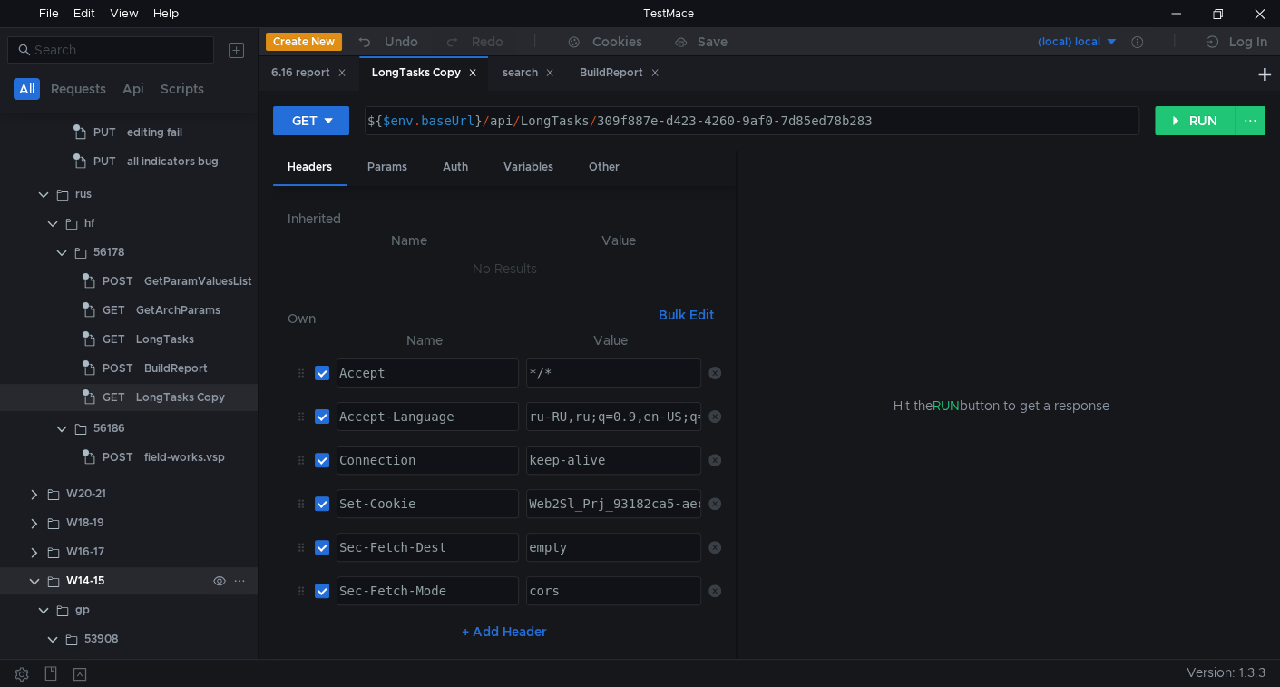
click at [32, 575] on clr-icon at bounding box center [34, 581] width 15 height 15
click at [61, 426] on clr-icon at bounding box center [61, 429] width 15 height 15
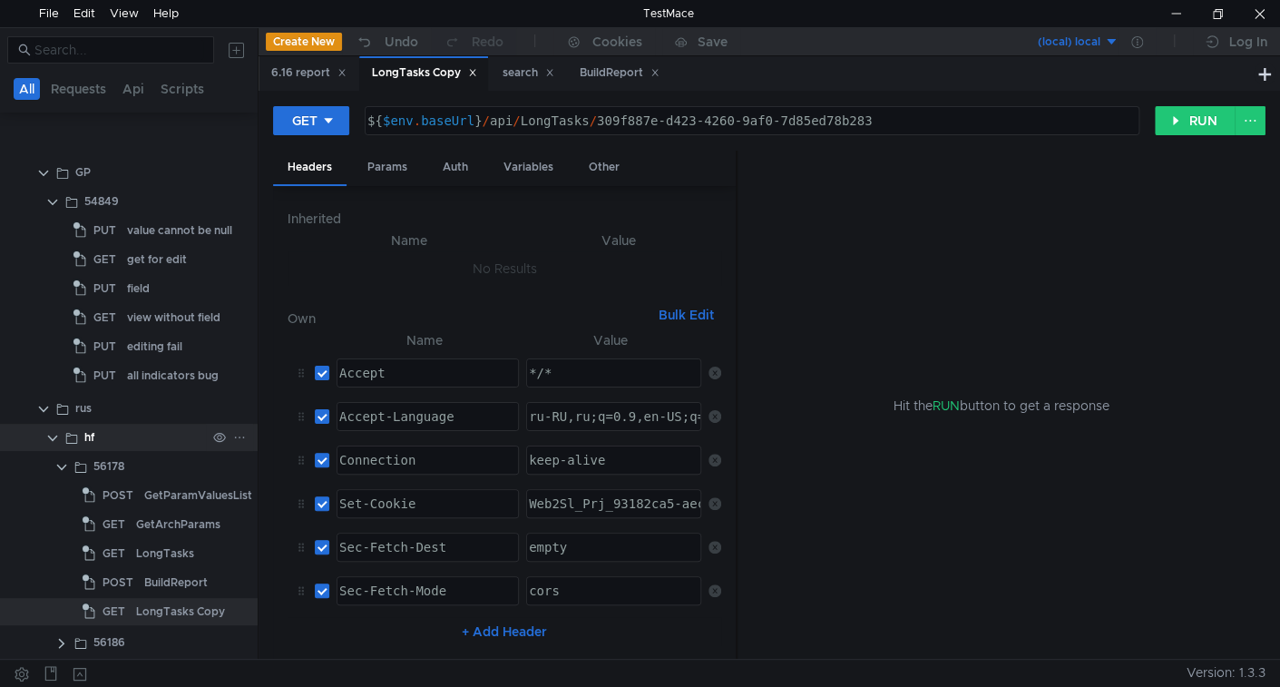
scroll to position [5527, 0]
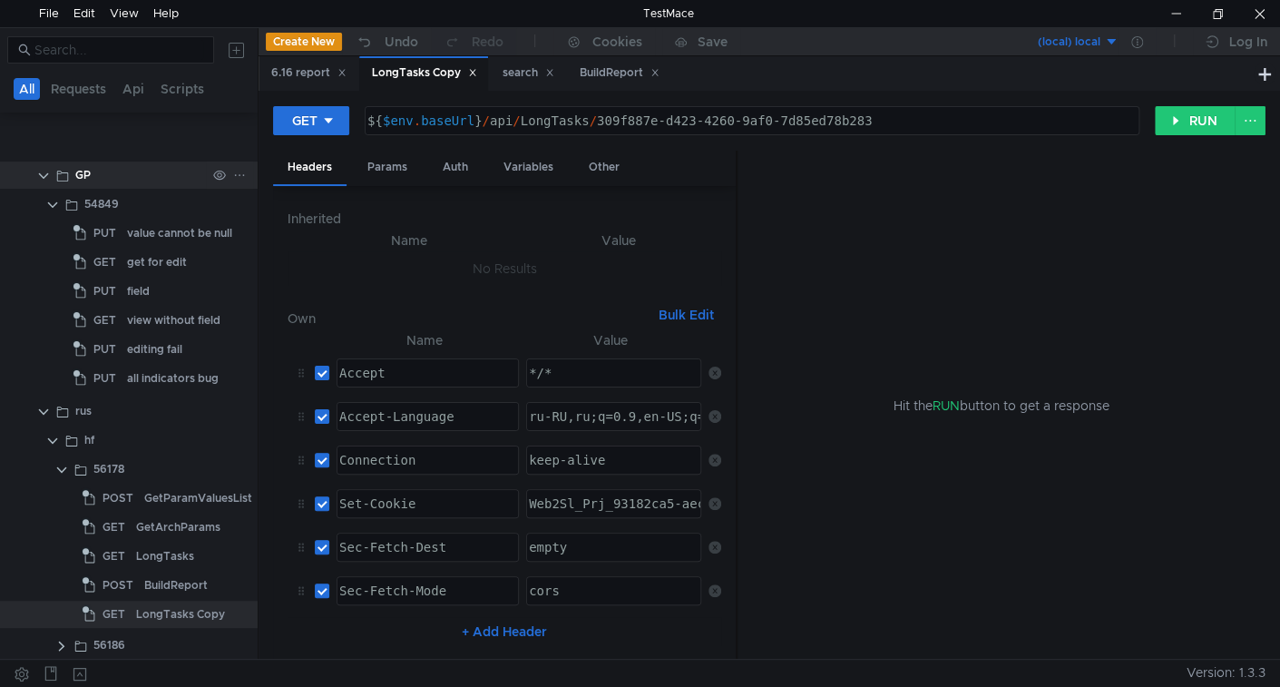
click at [40, 173] on clr-icon at bounding box center [43, 176] width 15 height 15
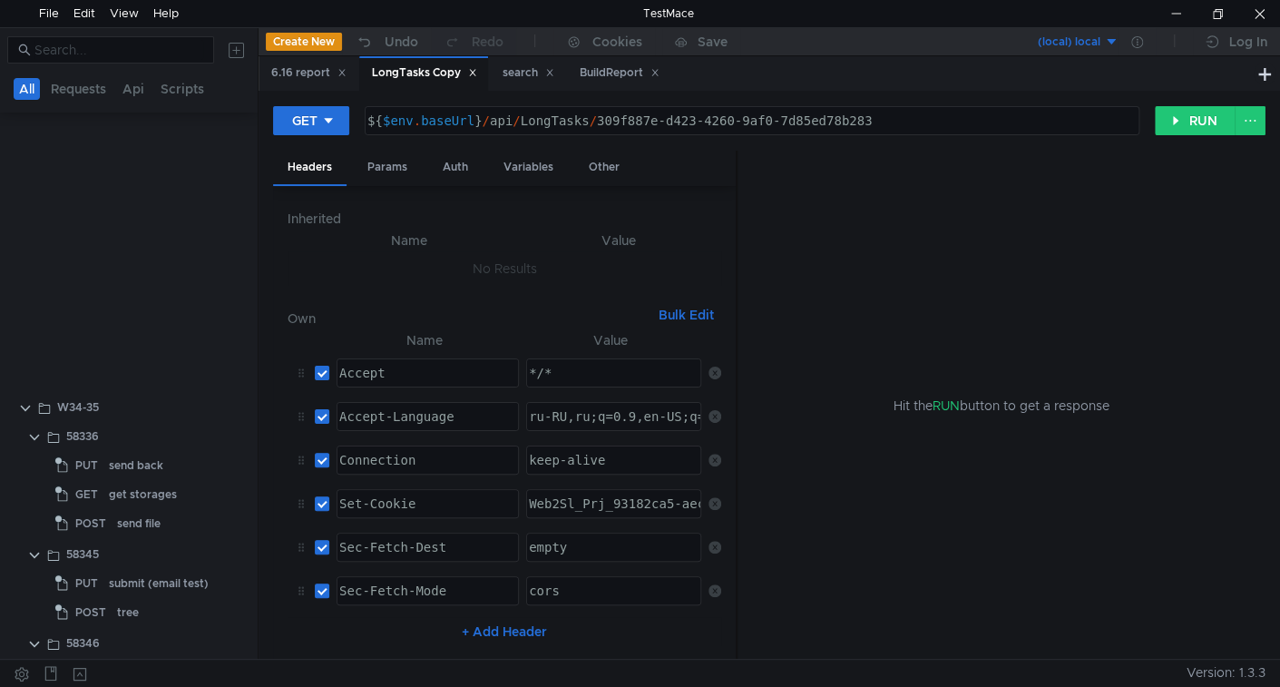
scroll to position [6124, 0]
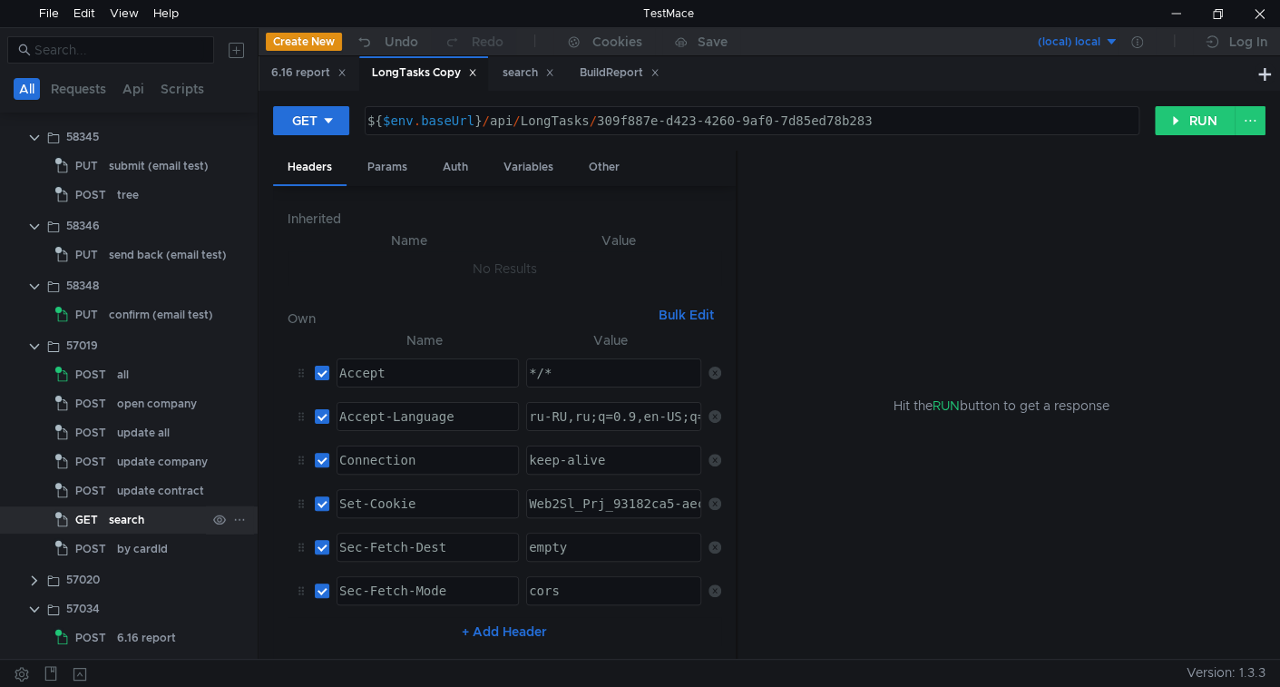
click at [127, 520] on div "search" at bounding box center [126, 519] width 35 height 27
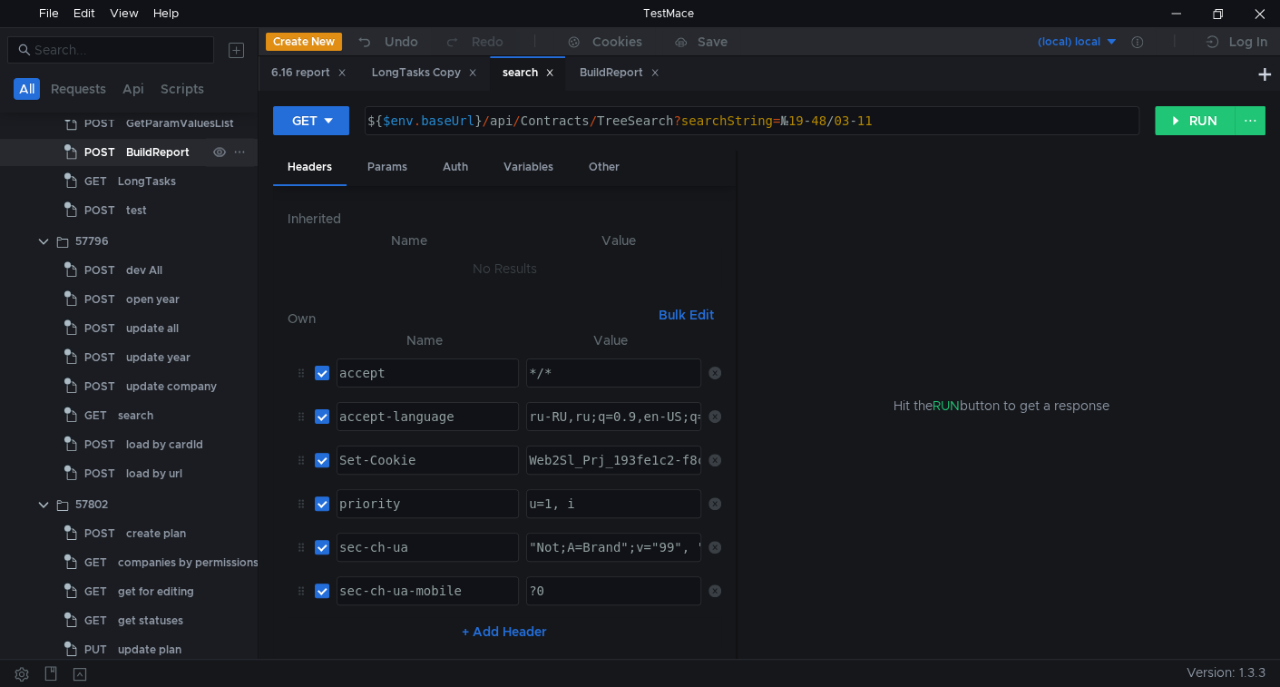
scroll to position [2086, 0]
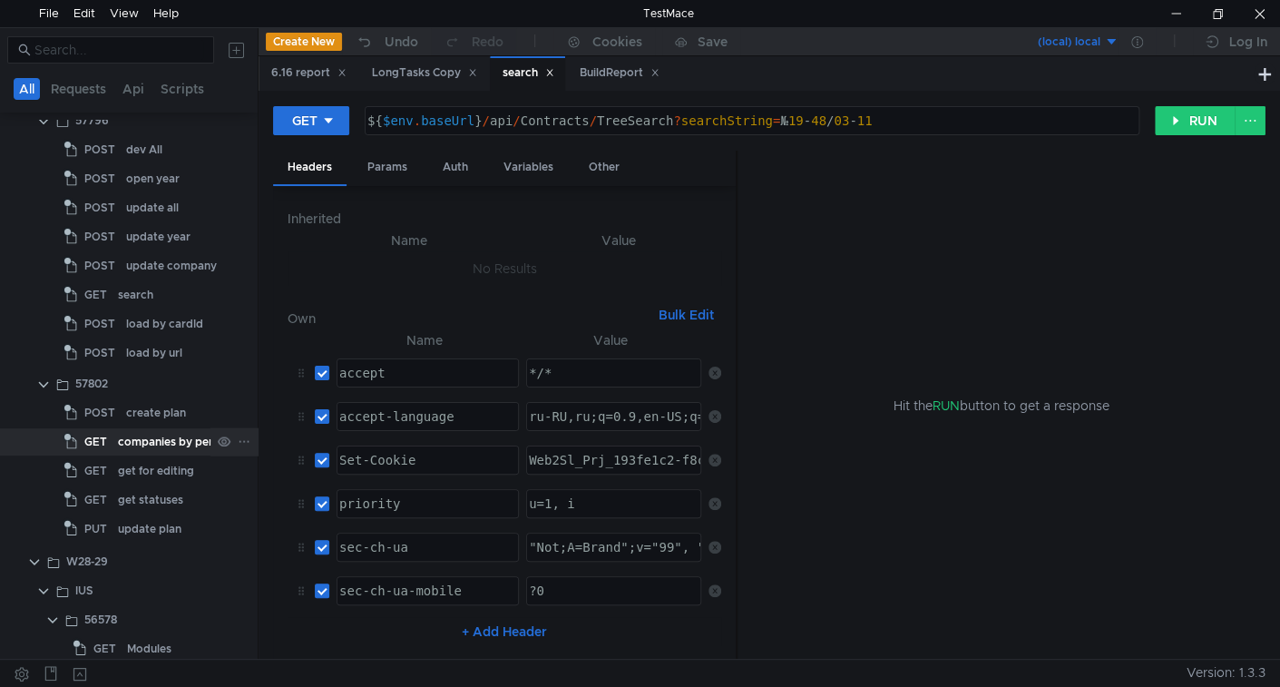
click at [139, 447] on div "companies by permissions" at bounding box center [188, 441] width 141 height 27
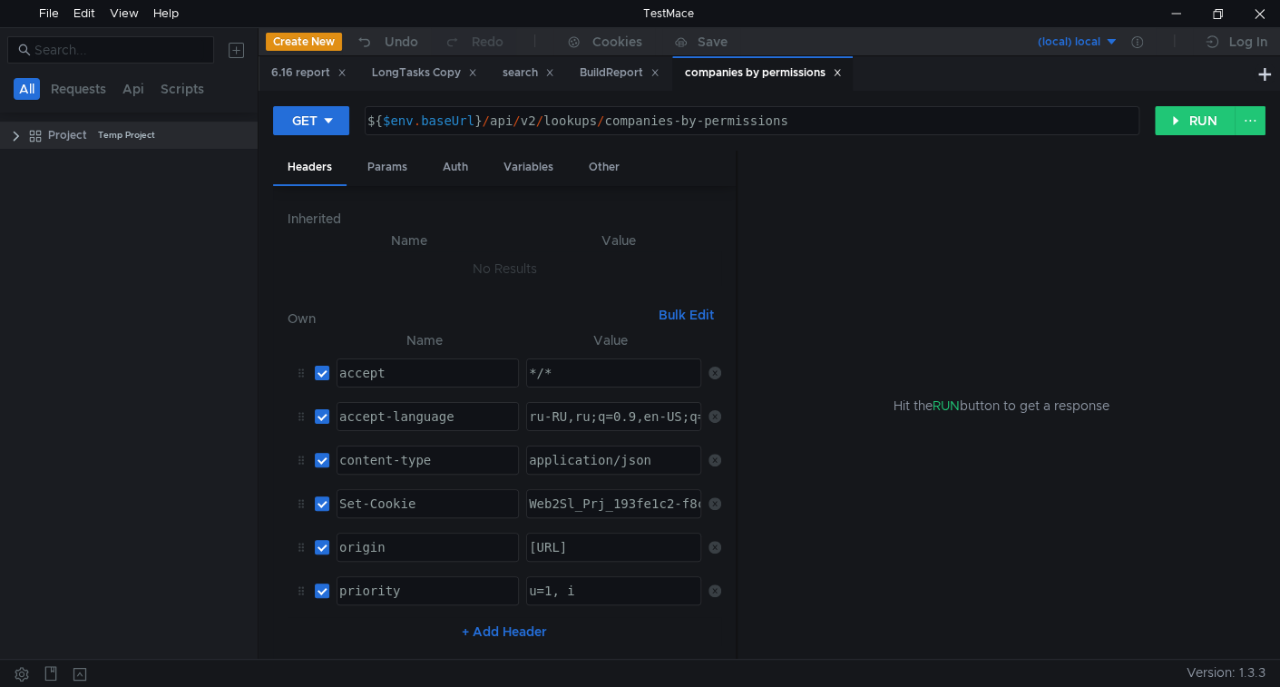
scroll to position [0, 0]
click at [17, 135] on clr-icon at bounding box center [16, 136] width 15 height 15
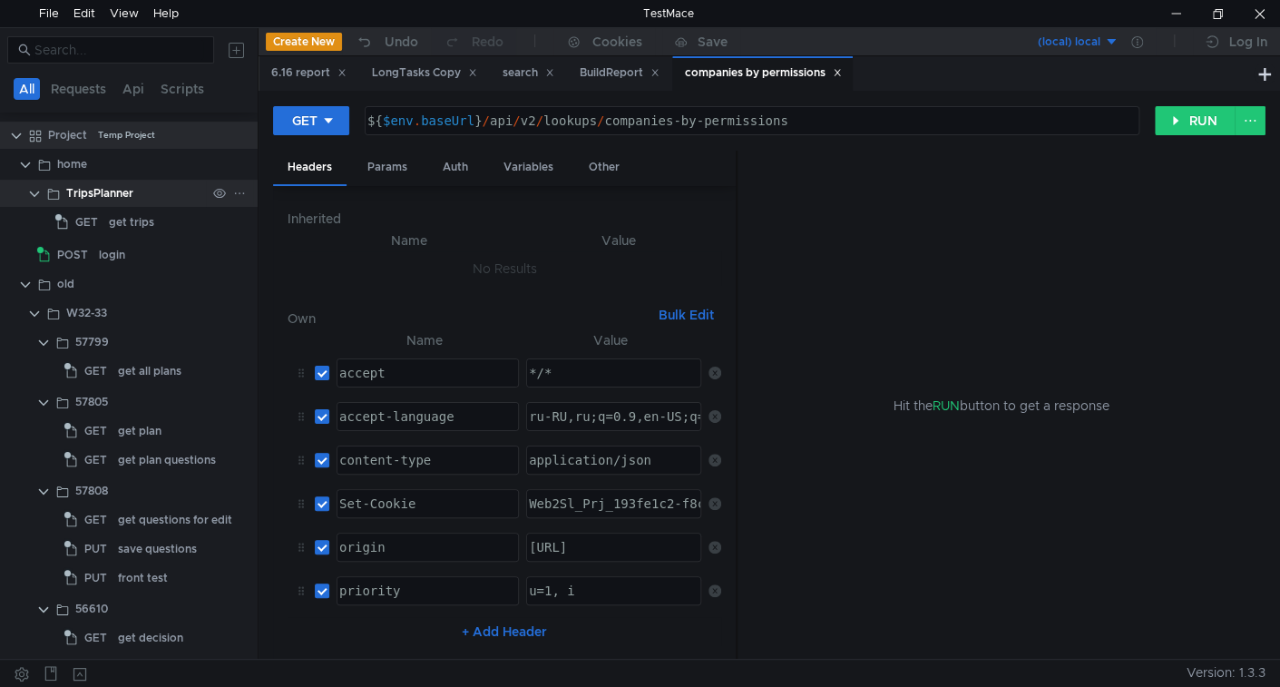
click at [31, 195] on clr-icon at bounding box center [34, 194] width 15 height 15
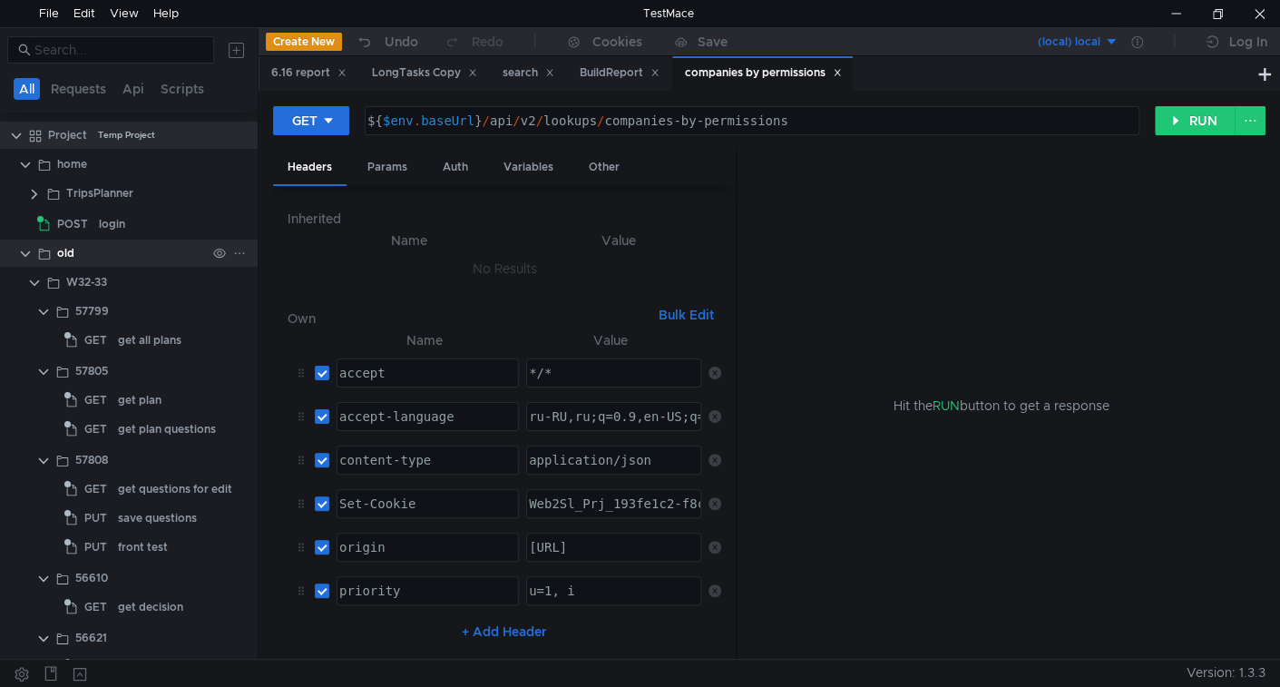
click at [24, 259] on app-app-tree-node-expander at bounding box center [25, 252] width 15 height 27
click at [24, 250] on clr-icon at bounding box center [25, 254] width 15 height 15
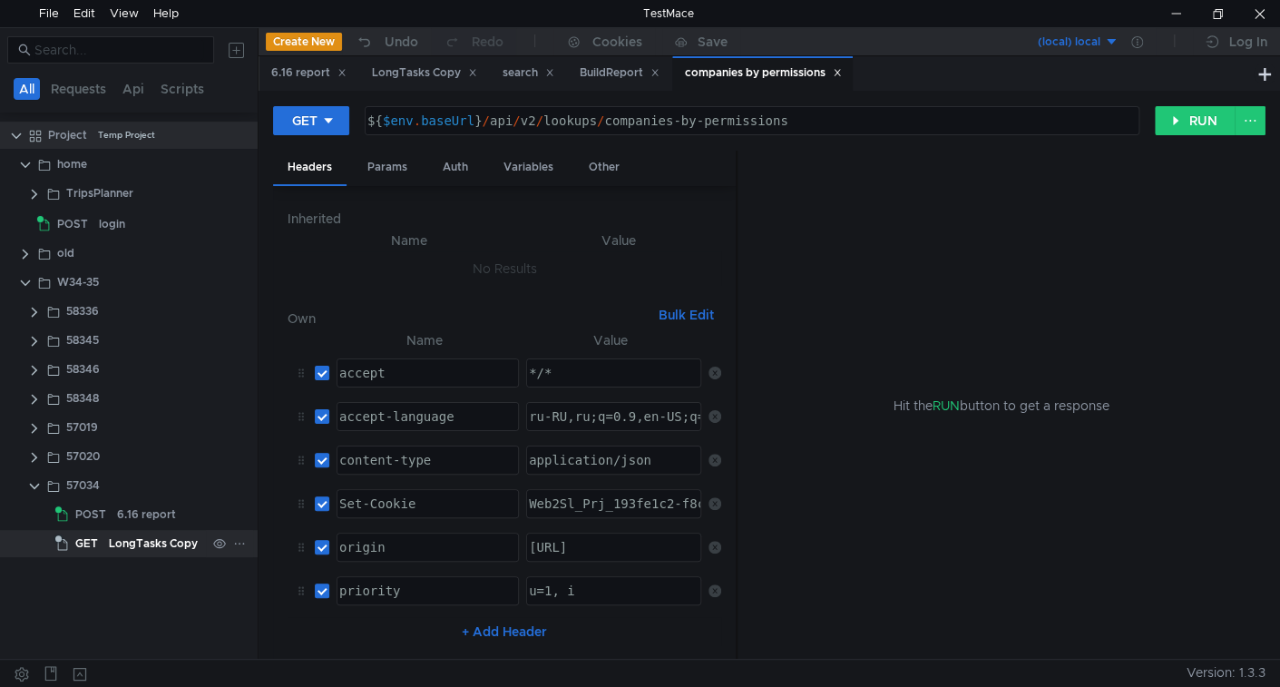
click at [140, 546] on div "LongTasks Copy" at bounding box center [153, 543] width 89 height 27
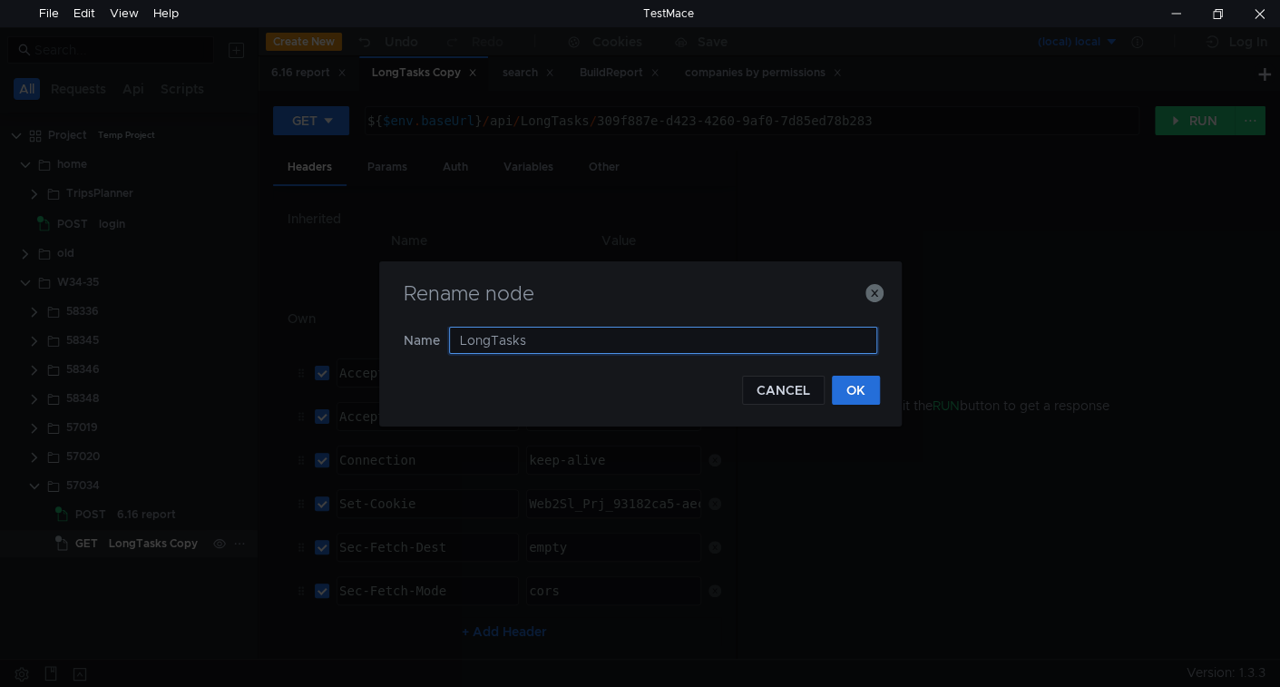
type input "LongTasks"
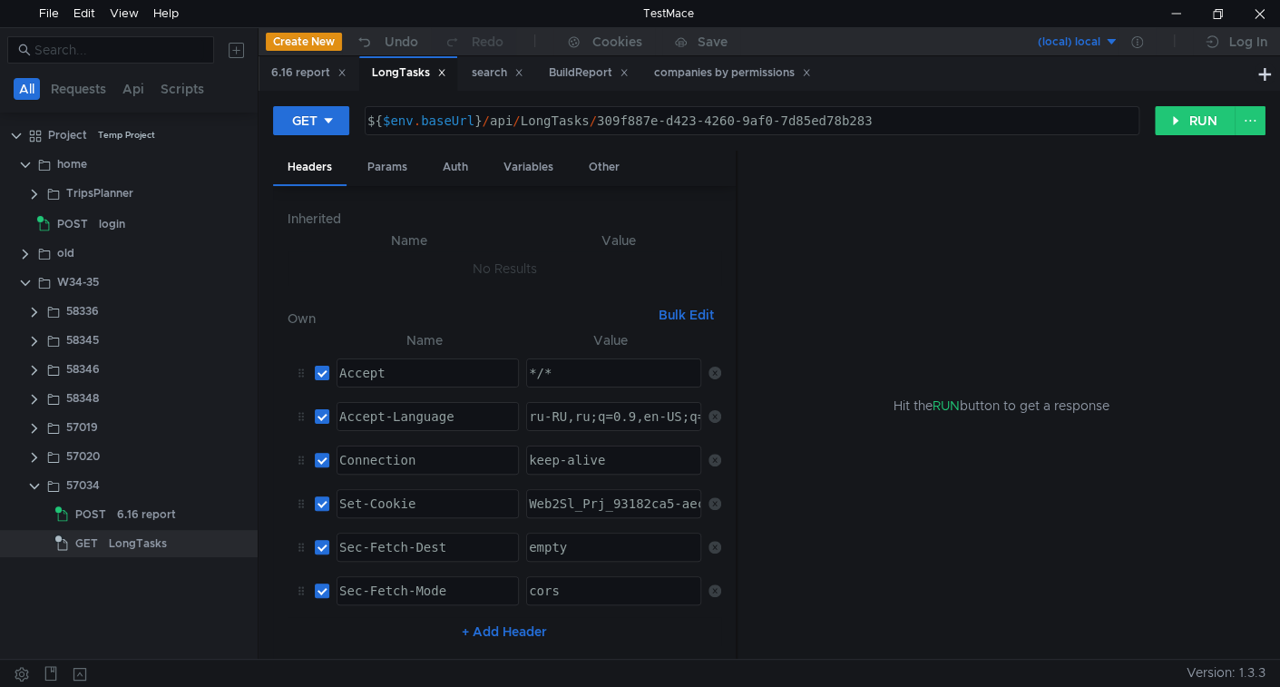
click at [980, 525] on div "Hit the RUN button to get a response" at bounding box center [1001, 406] width 484 height 510
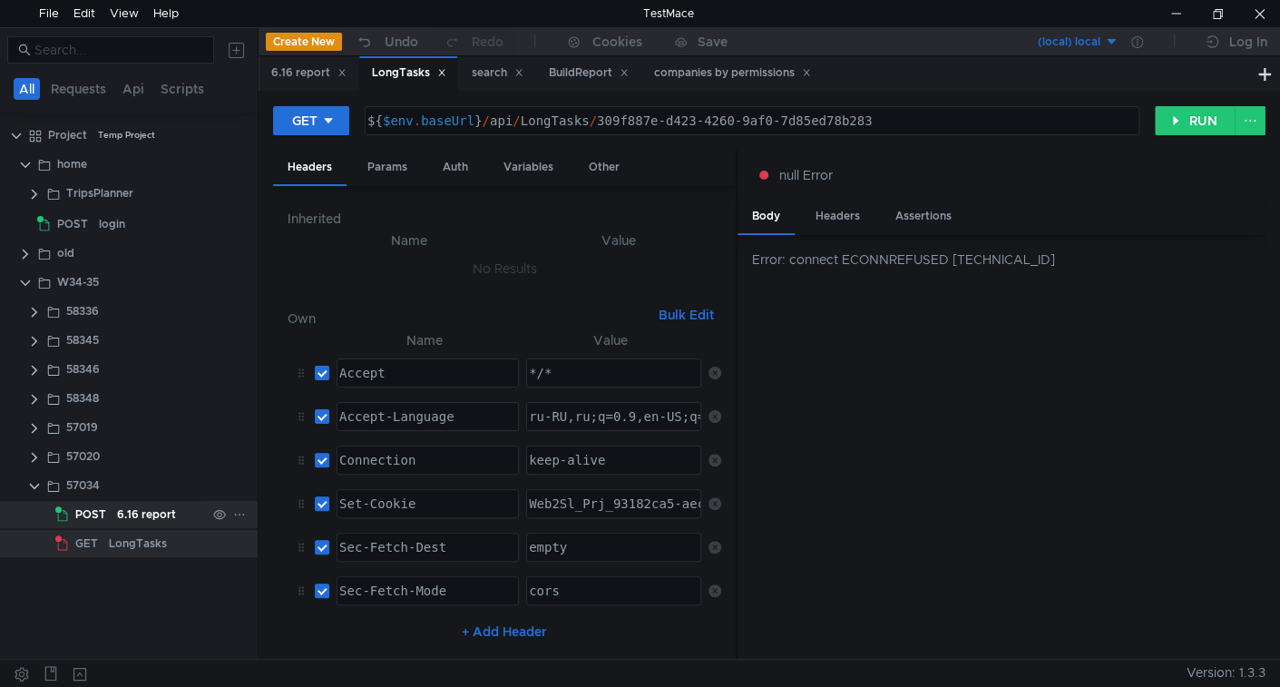
click at [130, 510] on div "6.16 report" at bounding box center [146, 514] width 59 height 27
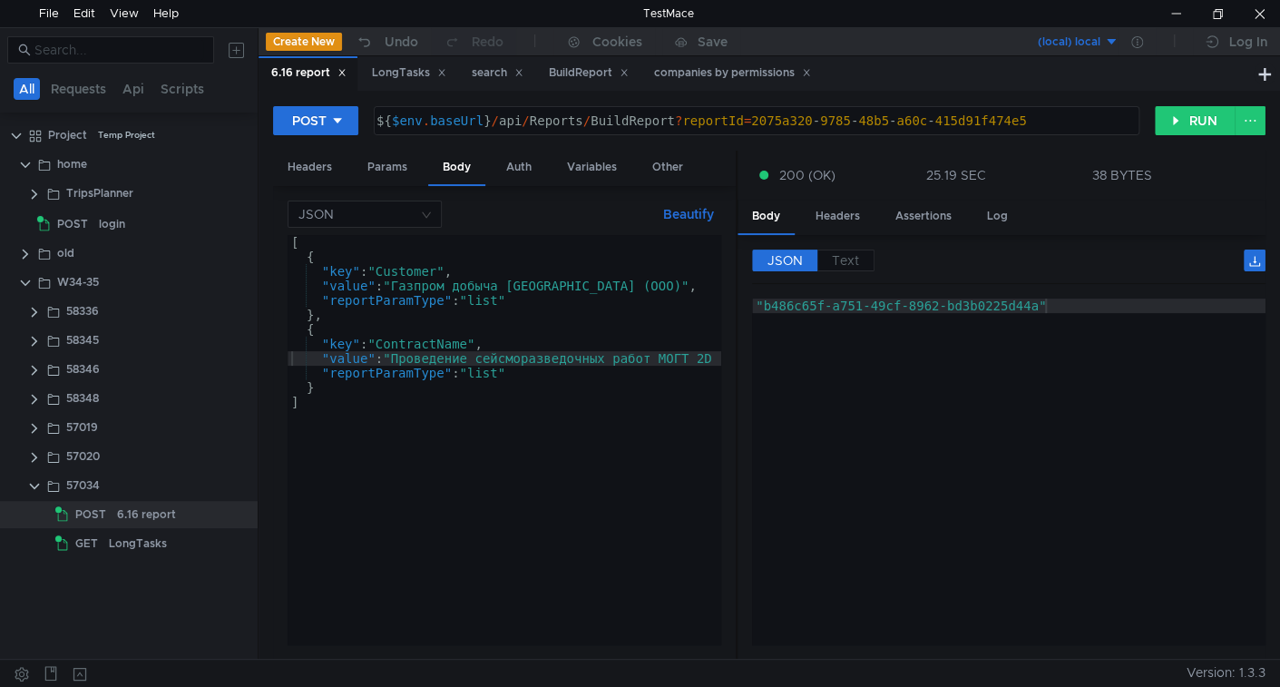
click at [783, 305] on div ""b486c65f-a751-49cf-8962-bd3b0225d44a"" at bounding box center [1008, 486] width 513 height 376
drag, startPoint x: 783, startPoint y: 305, endPoint x: 1008, endPoint y: 300, distance: 225.0
click at [1008, 300] on div ""b486c65f-a751-49cf-8962-bd3b0225d44a"" at bounding box center [1008, 486] width 513 height 376
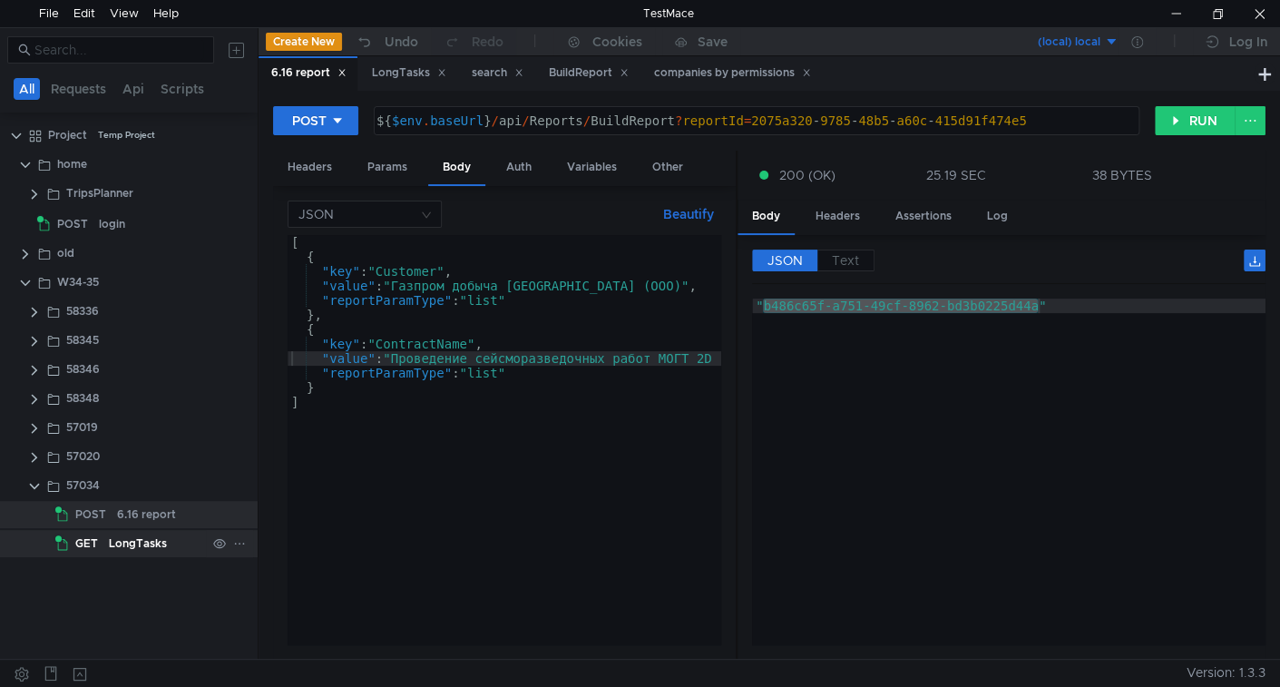
click at [121, 545] on div "LongTasks" at bounding box center [138, 543] width 58 height 27
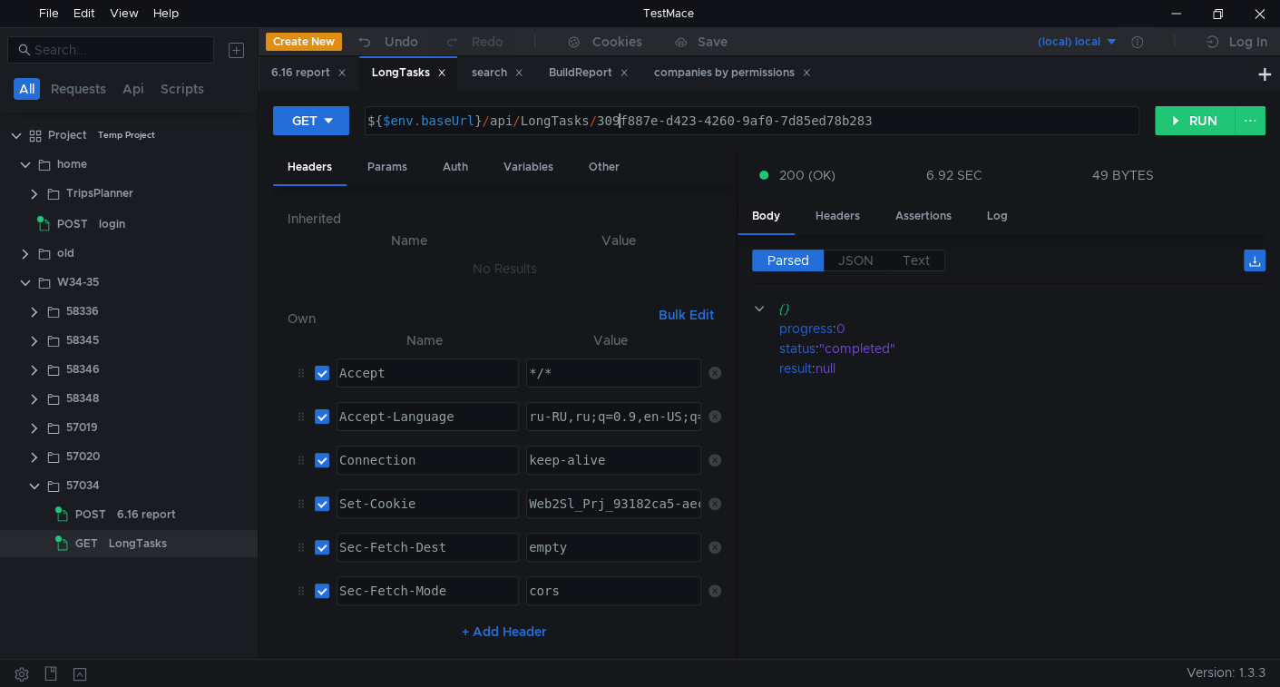
click at [621, 122] on div "${ $env . baseUrl } / api / LongTasks / 309f887e-d423-4260-9af0-7d85ed78b283" at bounding box center [750, 135] width 773 height 44
drag, startPoint x: 621, startPoint y: 122, endPoint x: 894, endPoint y: 96, distance: 274.3
click at [894, 96] on div "GET ${$env.baseUrl}/api/LongTasks/309f887e-d423-4260-9af0-7d85ed78b283 ${ $env …" at bounding box center [769, 375] width 1021 height 568
paste textarea "b486c65f-a751-49cf-8962-bd3b0225d44a"
type textarea "${$env.baseUrl}/api/LongTasks/b486c65f-a751-49cf-8962-bd3b0225d44a"
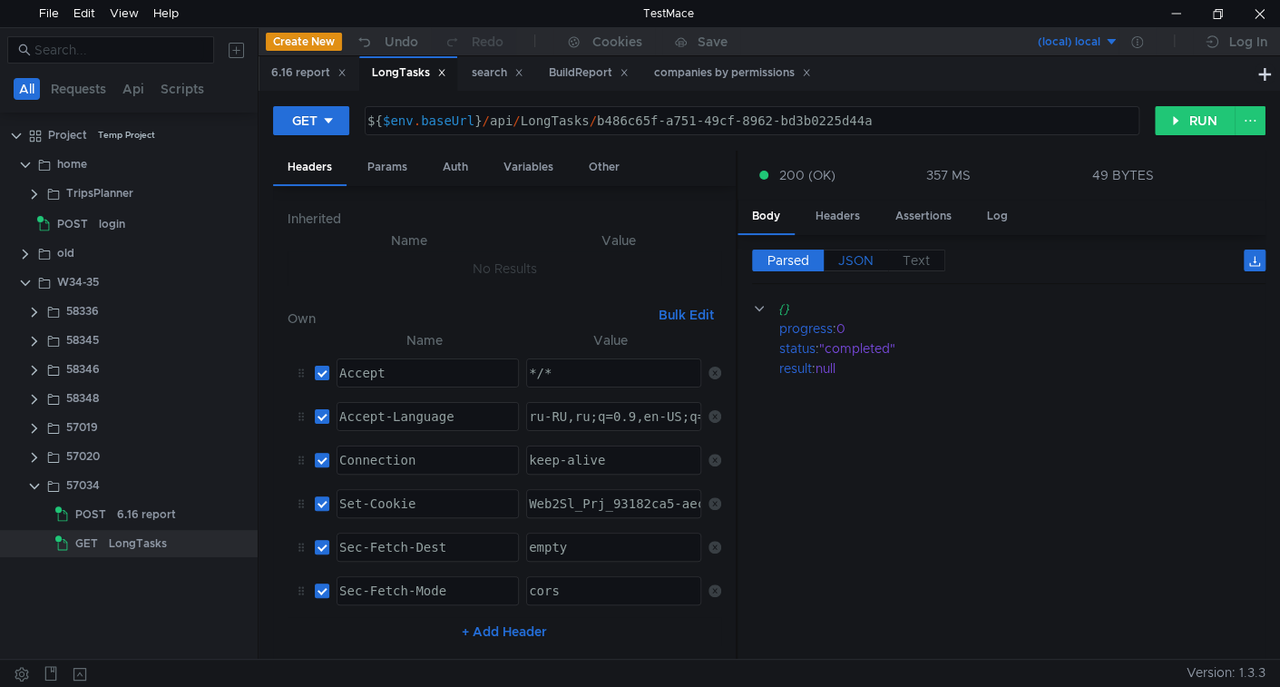
click at [859, 255] on span "JSON" at bounding box center [855, 260] width 35 height 16
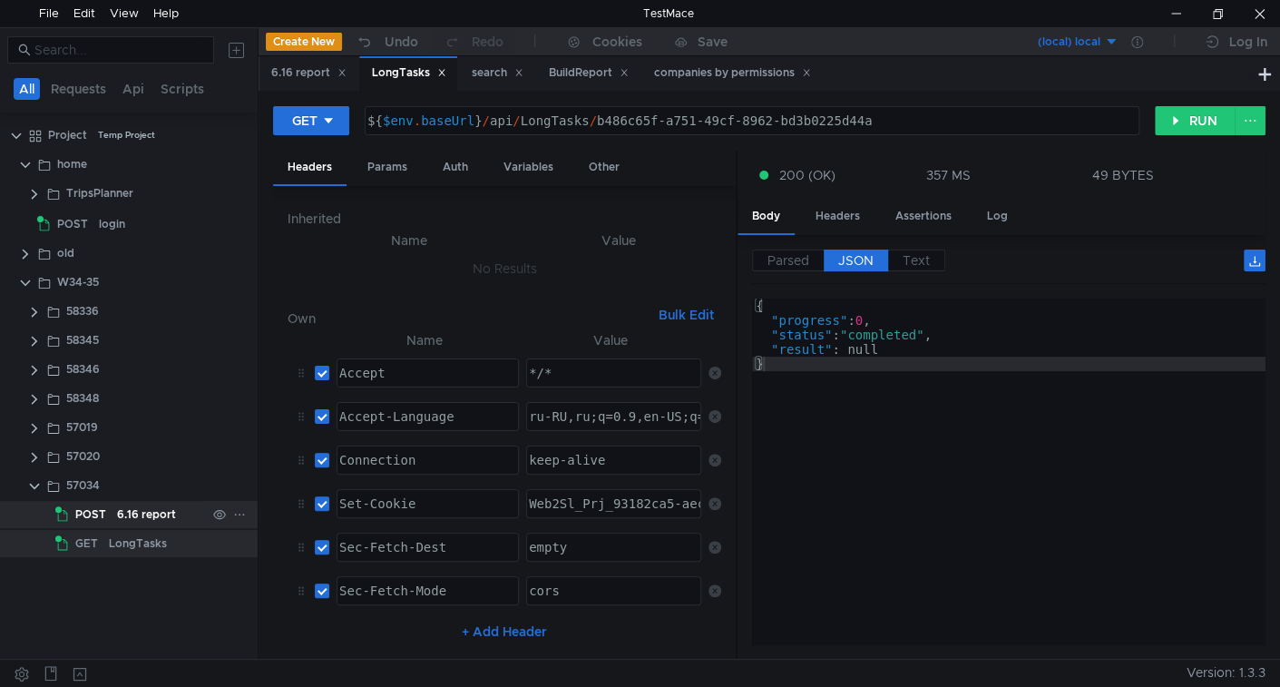
click at [112, 512] on app-tree-icon "POST" at bounding box center [86, 514] width 62 height 27
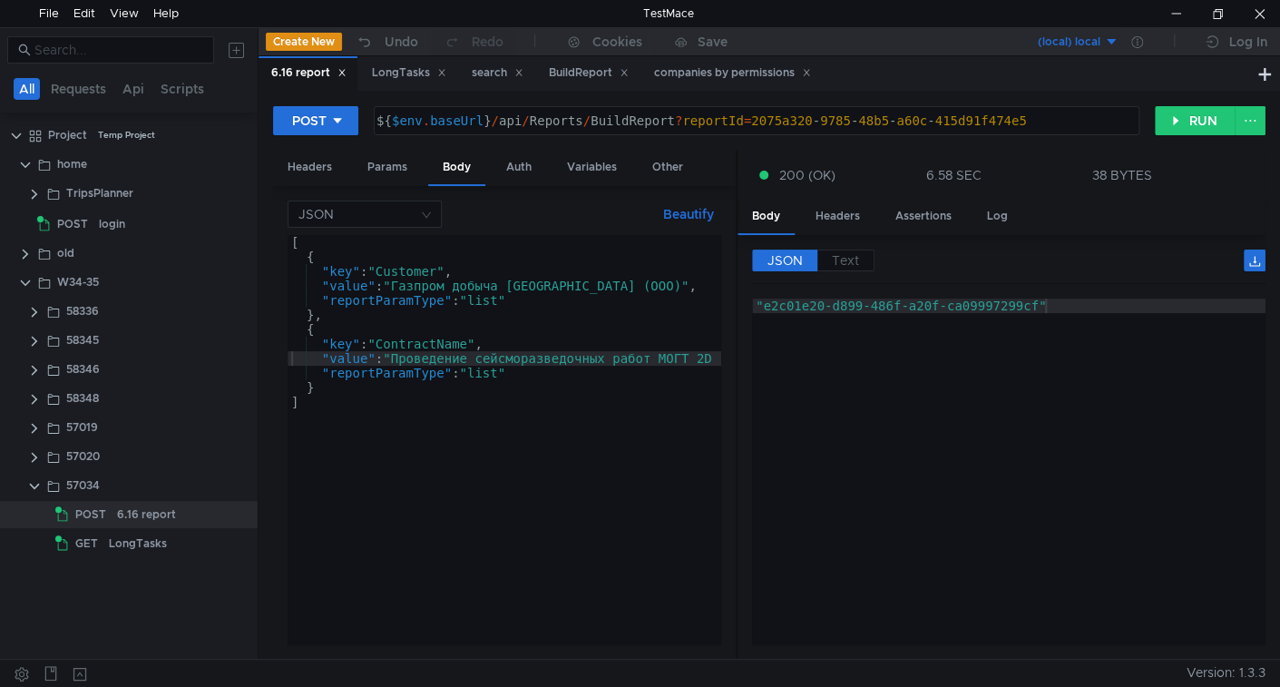
type textarea ""e2c01e20-d899-486f-a20f-ca09997299cf""
click at [779, 302] on div ""e2c01e20-d899-486f-a20f-ca09997299cf"" at bounding box center [1008, 486] width 513 height 376
drag, startPoint x: 779, startPoint y: 302, endPoint x: 994, endPoint y: 301, distance: 215.0
click at [994, 301] on div ""e2c01e20-d899-486f-a20f-ca09997299cf"" at bounding box center [1008, 486] width 513 height 376
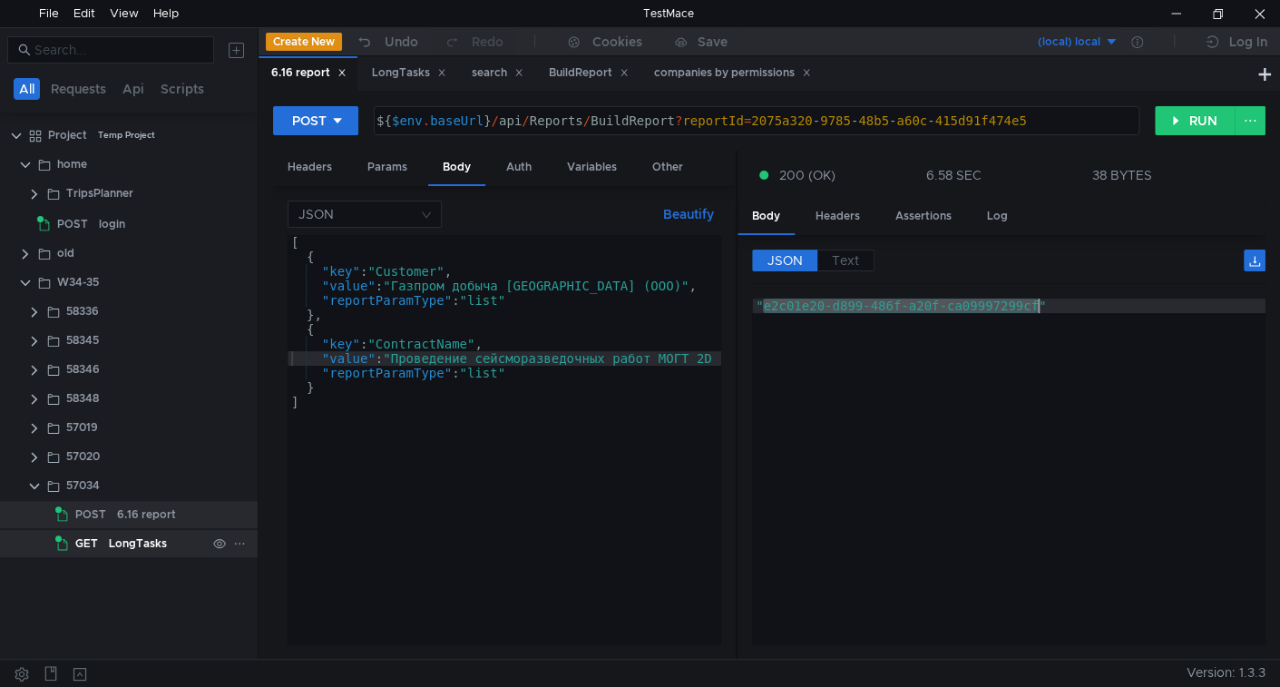
click at [140, 535] on div "LongTasks" at bounding box center [138, 543] width 58 height 27
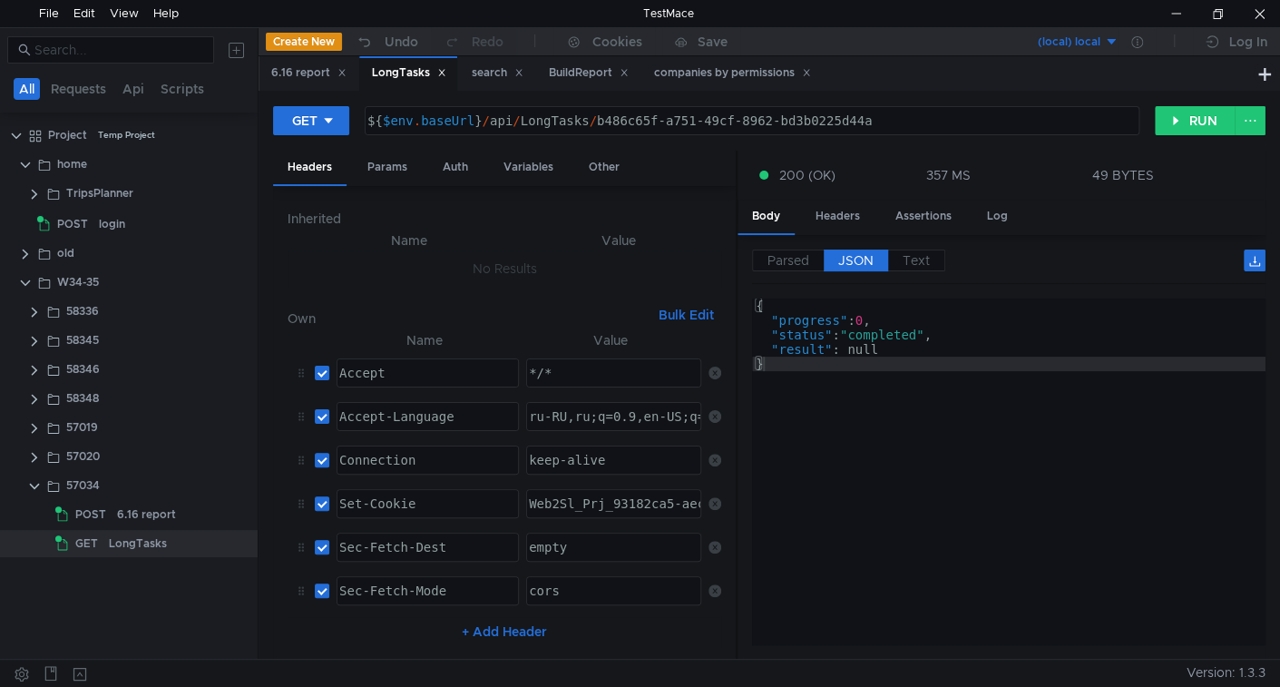
click at [618, 122] on div "${ $env . baseUrl } / api / LongTasks / b486c65f-a751-49cf-8962-bd3b0225d44a" at bounding box center [750, 135] width 773 height 44
drag, startPoint x: 618, startPoint y: 122, endPoint x: 845, endPoint y: 122, distance: 227.7
click at [845, 122] on div "${ $env . baseUrl } / api / LongTasks / b486c65f-a751-49cf-8962-bd3b0225d44a" at bounding box center [750, 135] width 773 height 44
paste textarea "e2c01e20-d899-486f-a20f-ca09997299cf"
type textarea "${$env.baseUrl}/api/LongTasks/e2c01e20-d899-486f-a20f-ca09997299cf"
